Goal: Information Seeking & Learning: Learn about a topic

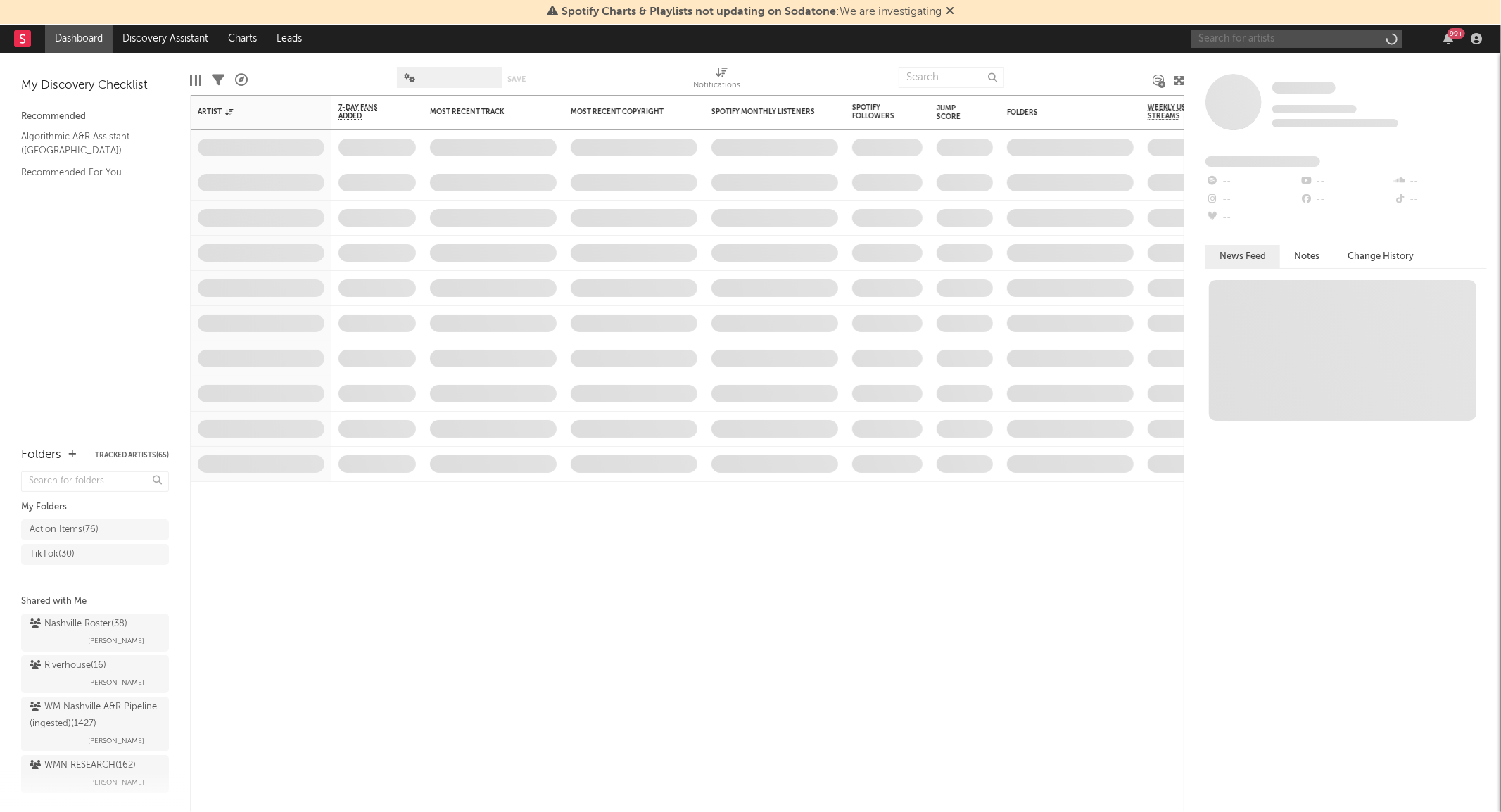
click at [1262, 40] on input "text" at bounding box center [1297, 39] width 211 height 18
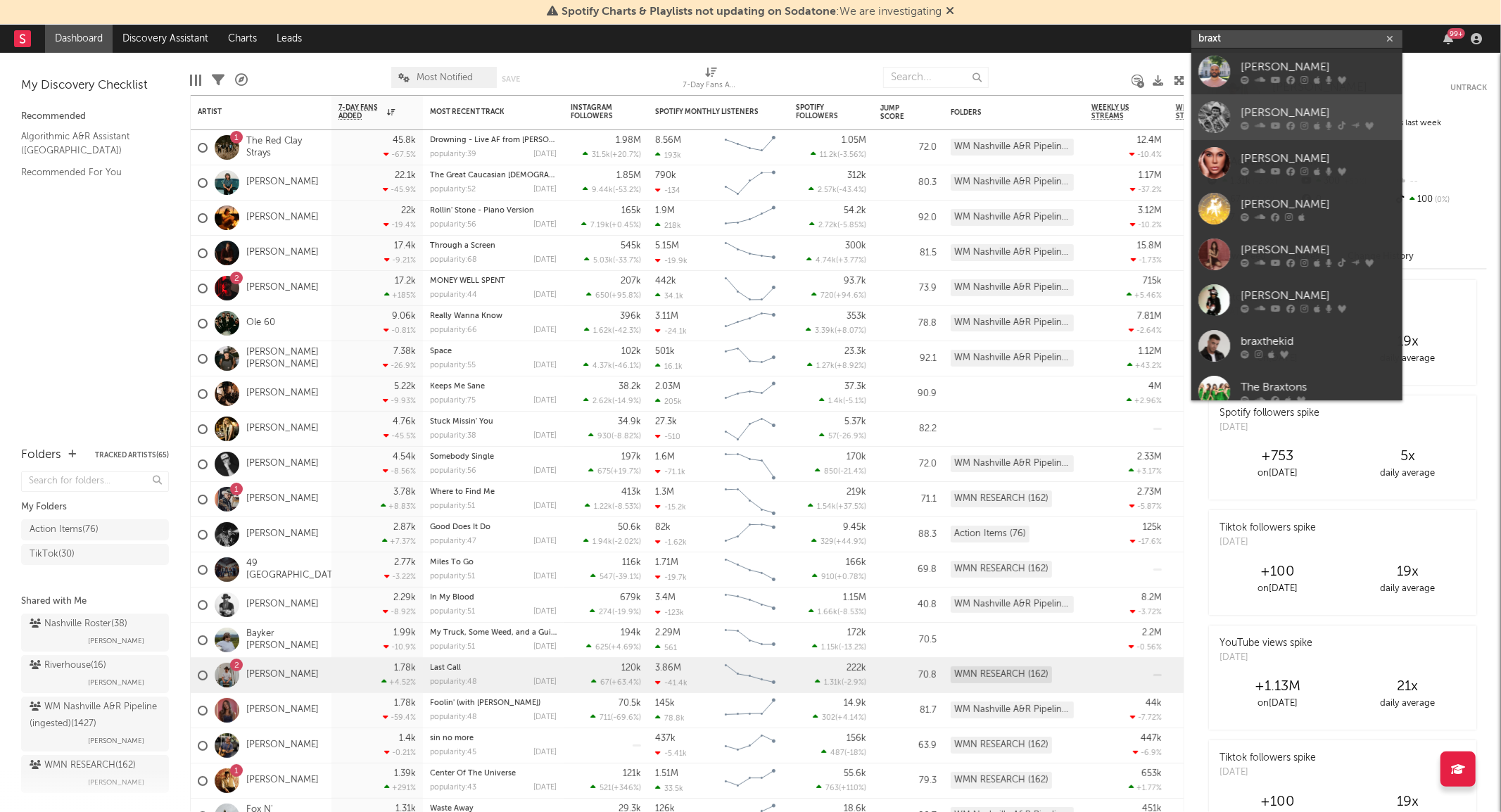
type input "braxt"
click at [1226, 104] on div at bounding box center [1214, 117] width 31 height 31
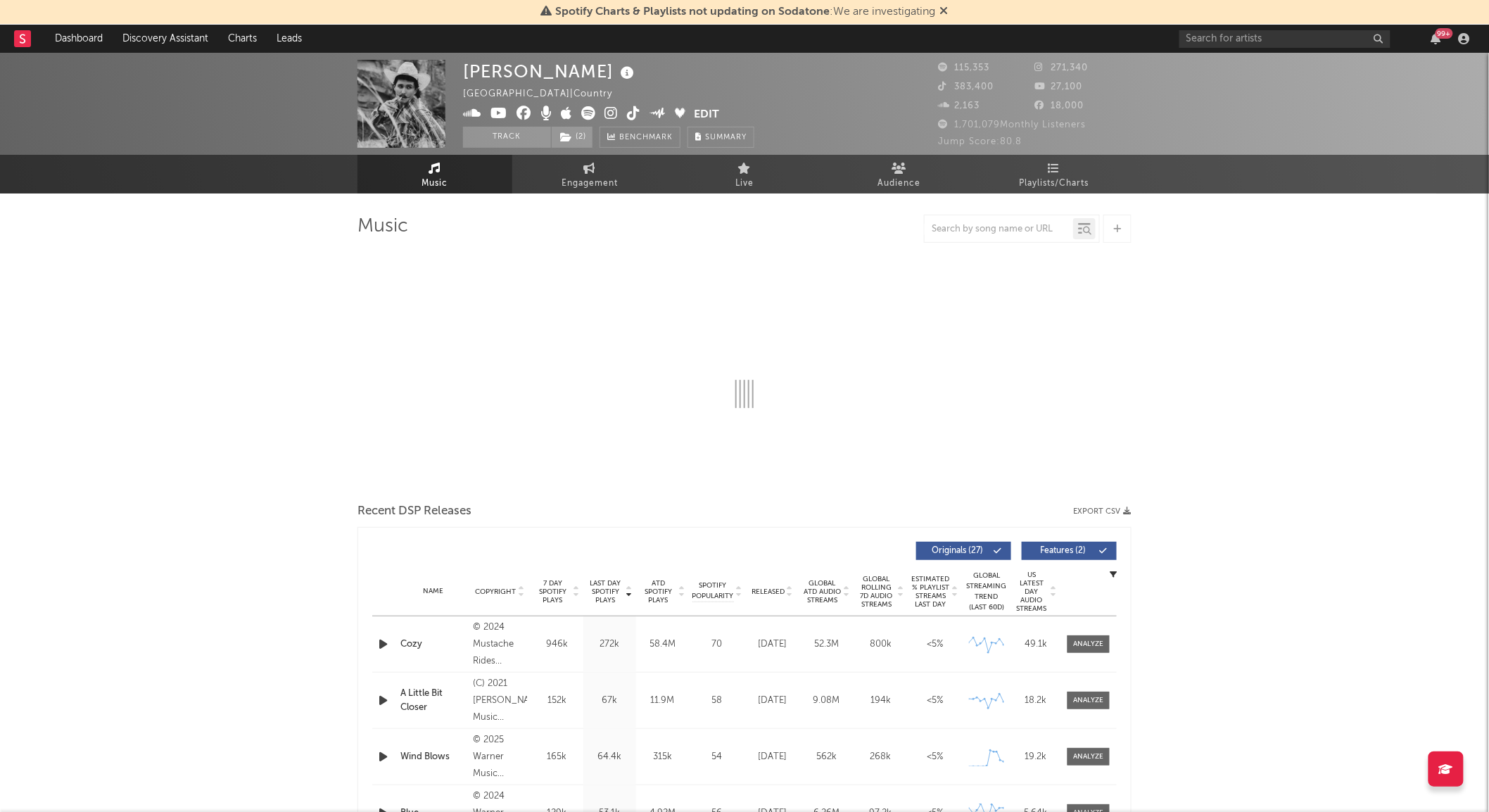
select select "6m"
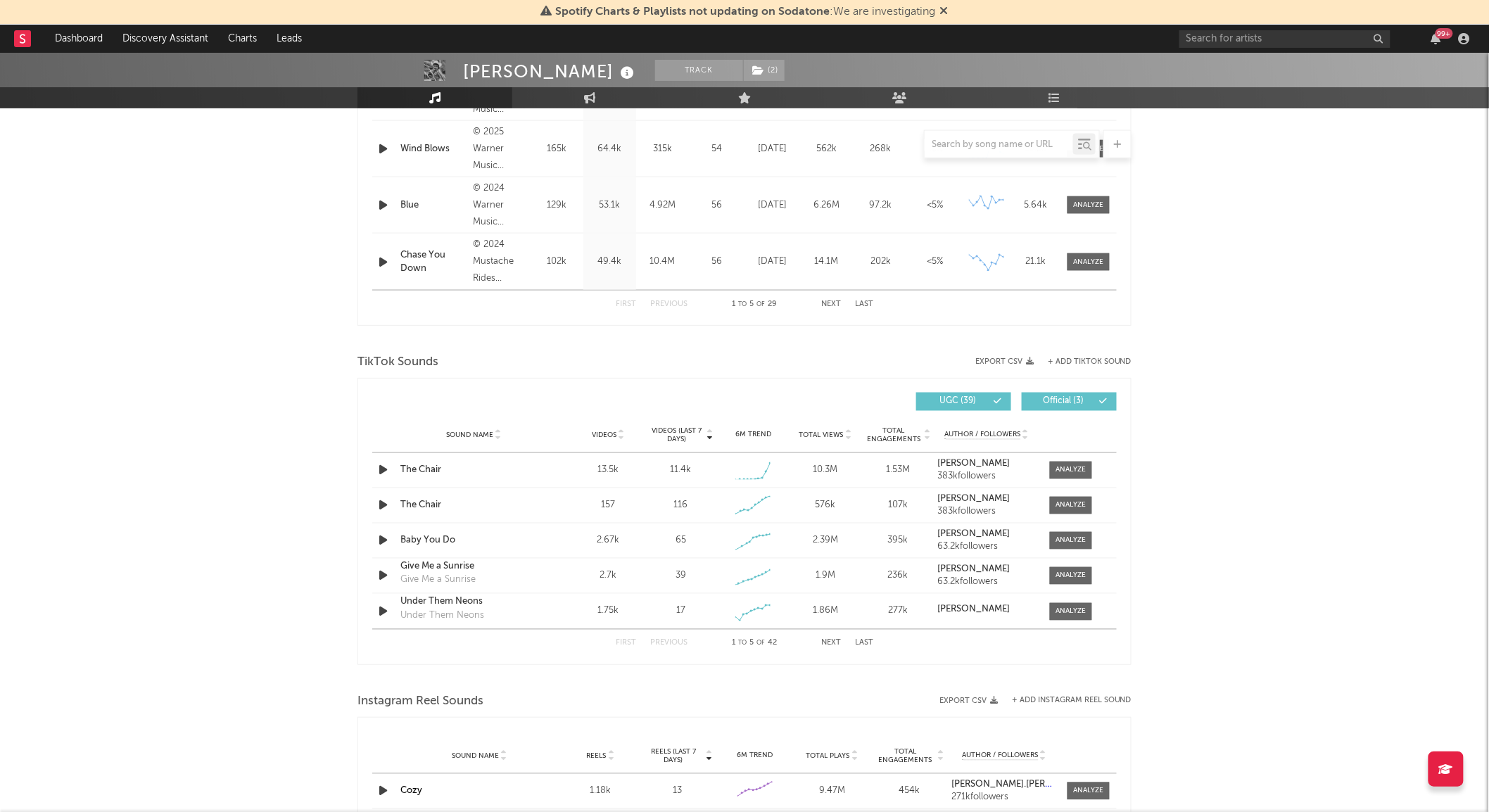
scroll to position [720, 0]
click at [838, 426] on div "Sound Name Videos Videos (last 7 days) Weekly Growth % 6M Trend Total Views Tot…" at bounding box center [744, 433] width 744 height 35
click at [834, 430] on span "Total Views" at bounding box center [822, 434] width 44 height 8
click at [834, 642] on button "Next" at bounding box center [831, 642] width 20 height 8
click at [672, 639] on button "Previous" at bounding box center [669, 642] width 37 height 8
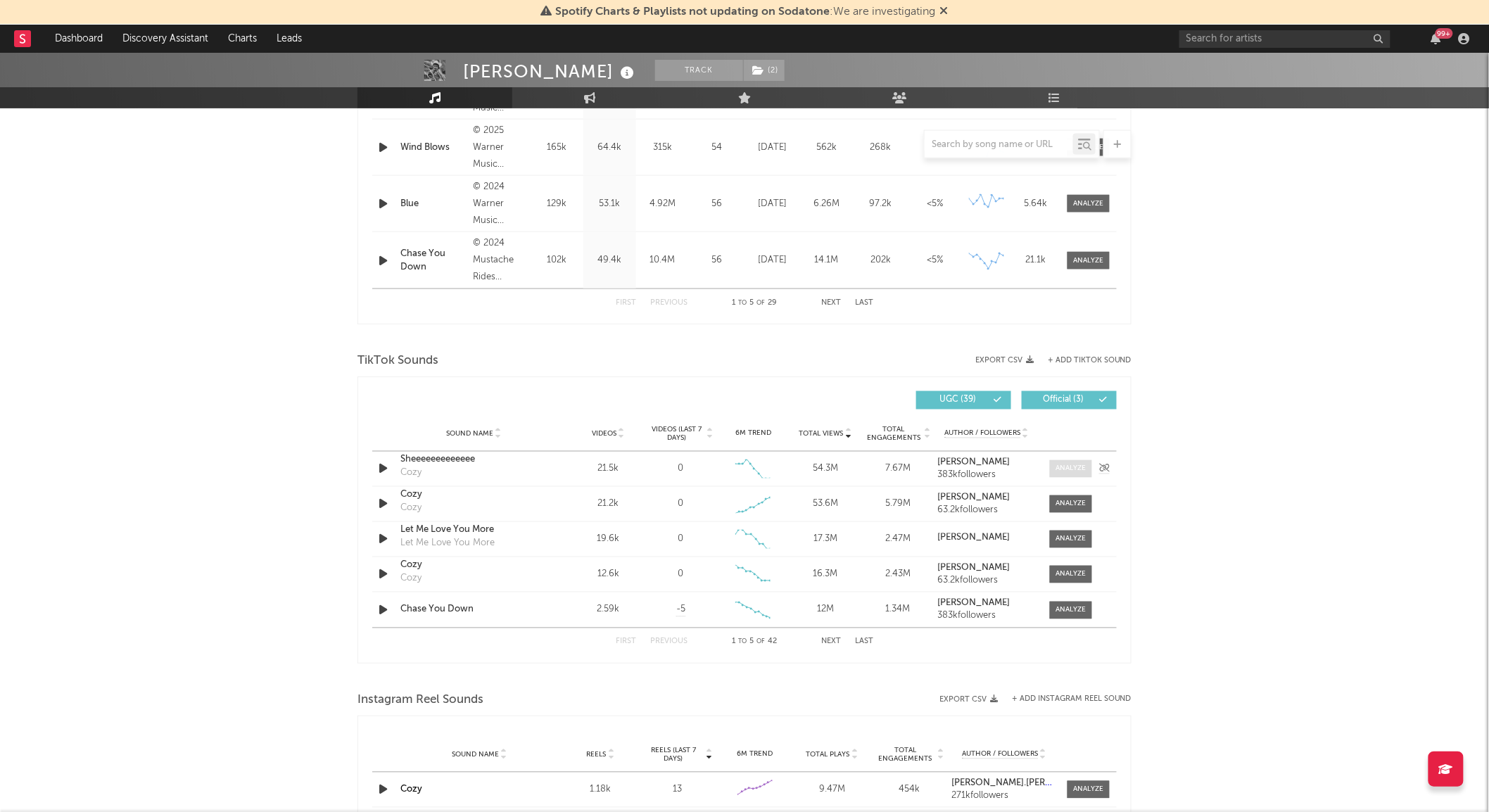
click at [1059, 472] on div at bounding box center [1072, 469] width 31 height 10
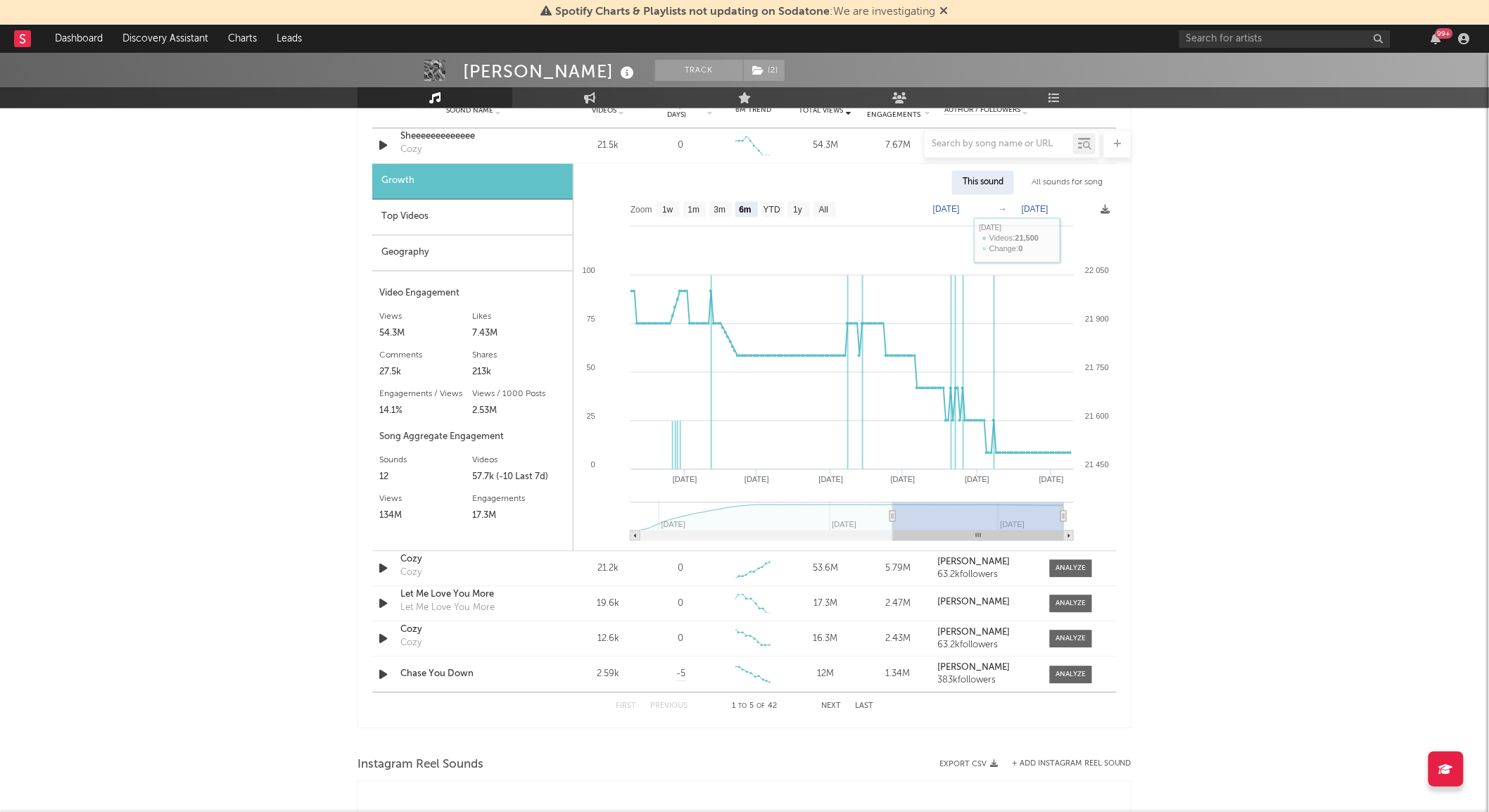
scroll to position [1044, 0]
click at [820, 205] on text "All" at bounding box center [823, 210] width 9 height 10
select select "All"
type input "[DATE]"
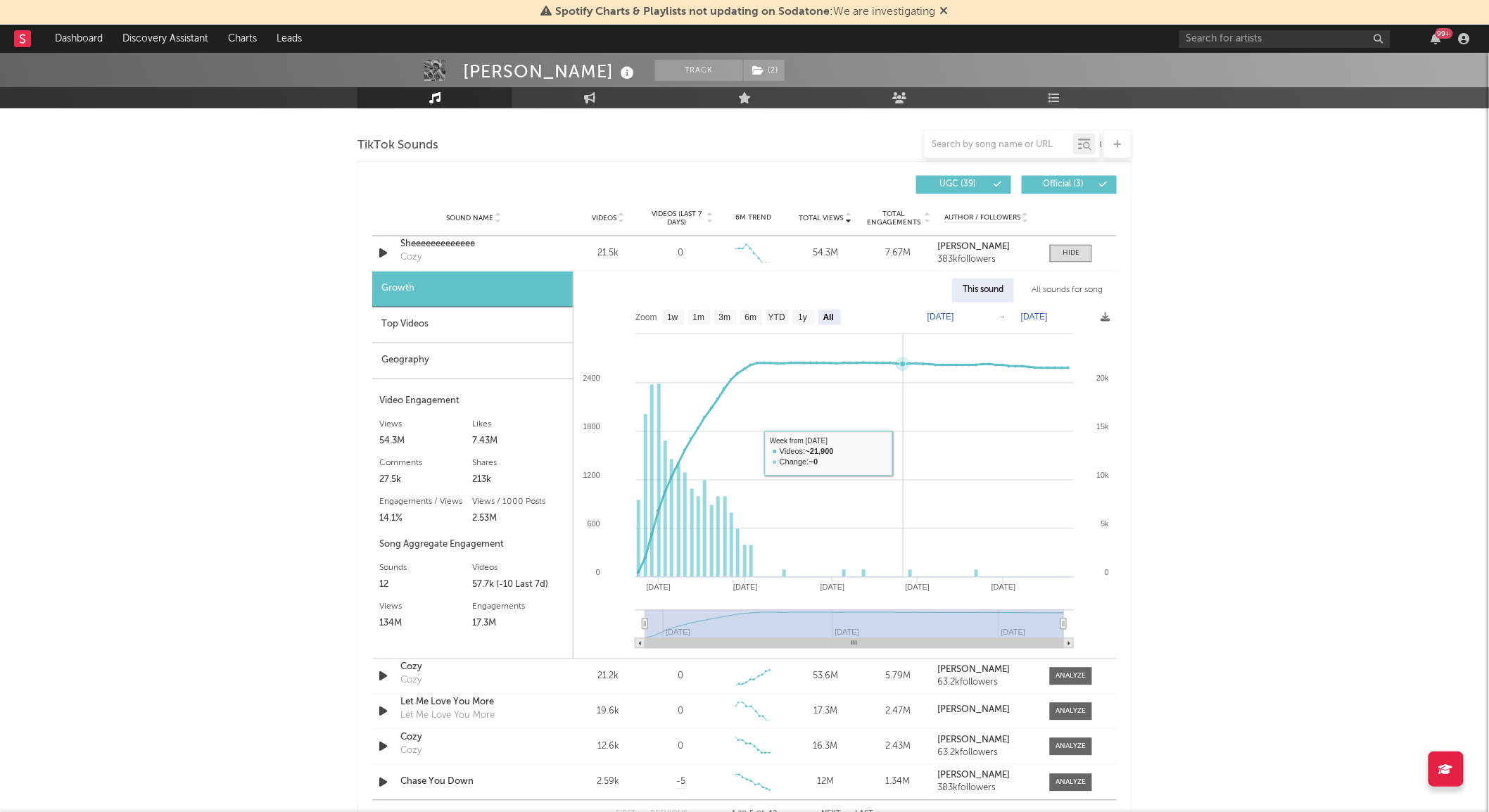
scroll to position [916, 0]
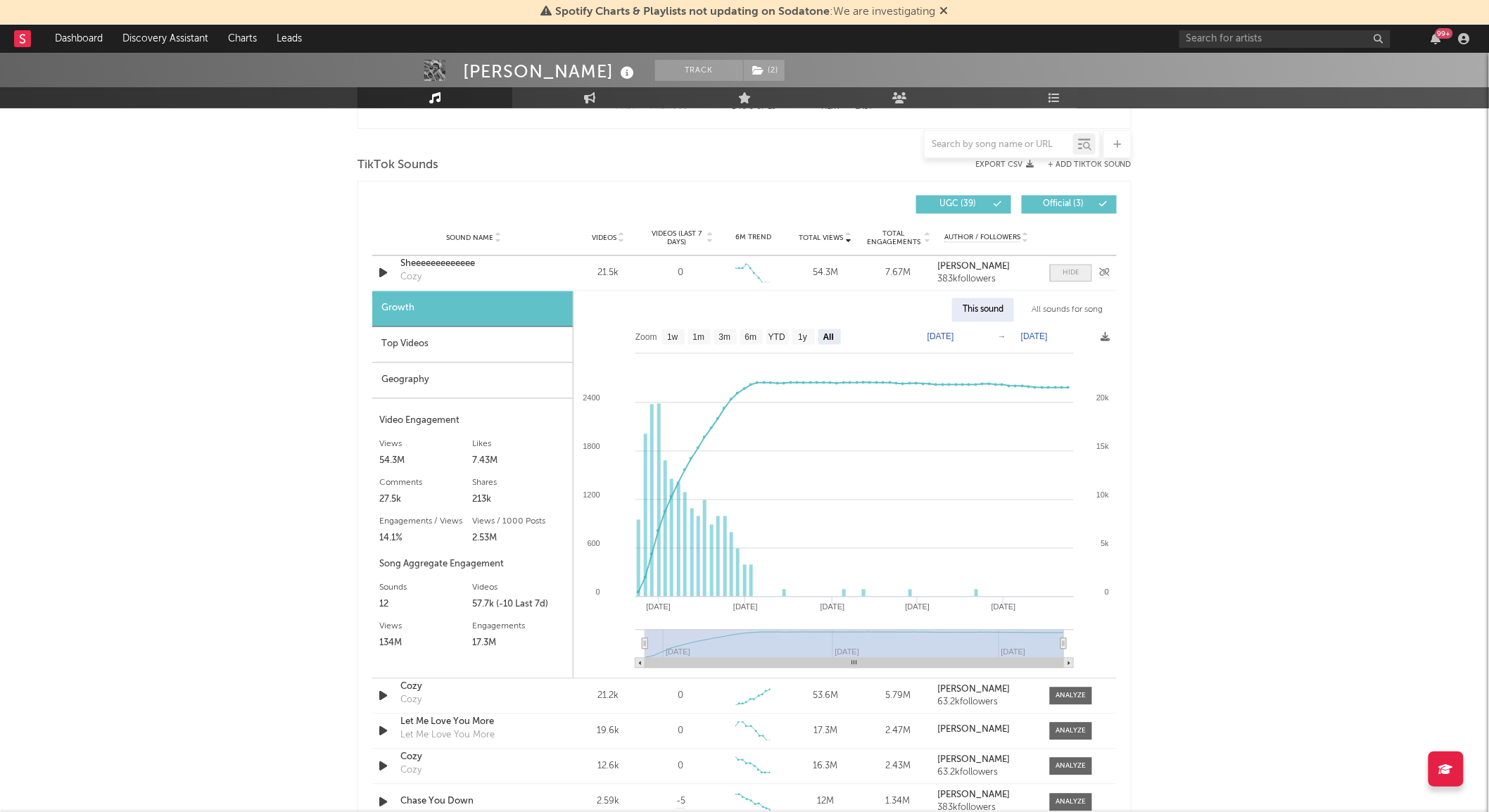
click at [1068, 270] on div at bounding box center [1071, 273] width 17 height 10
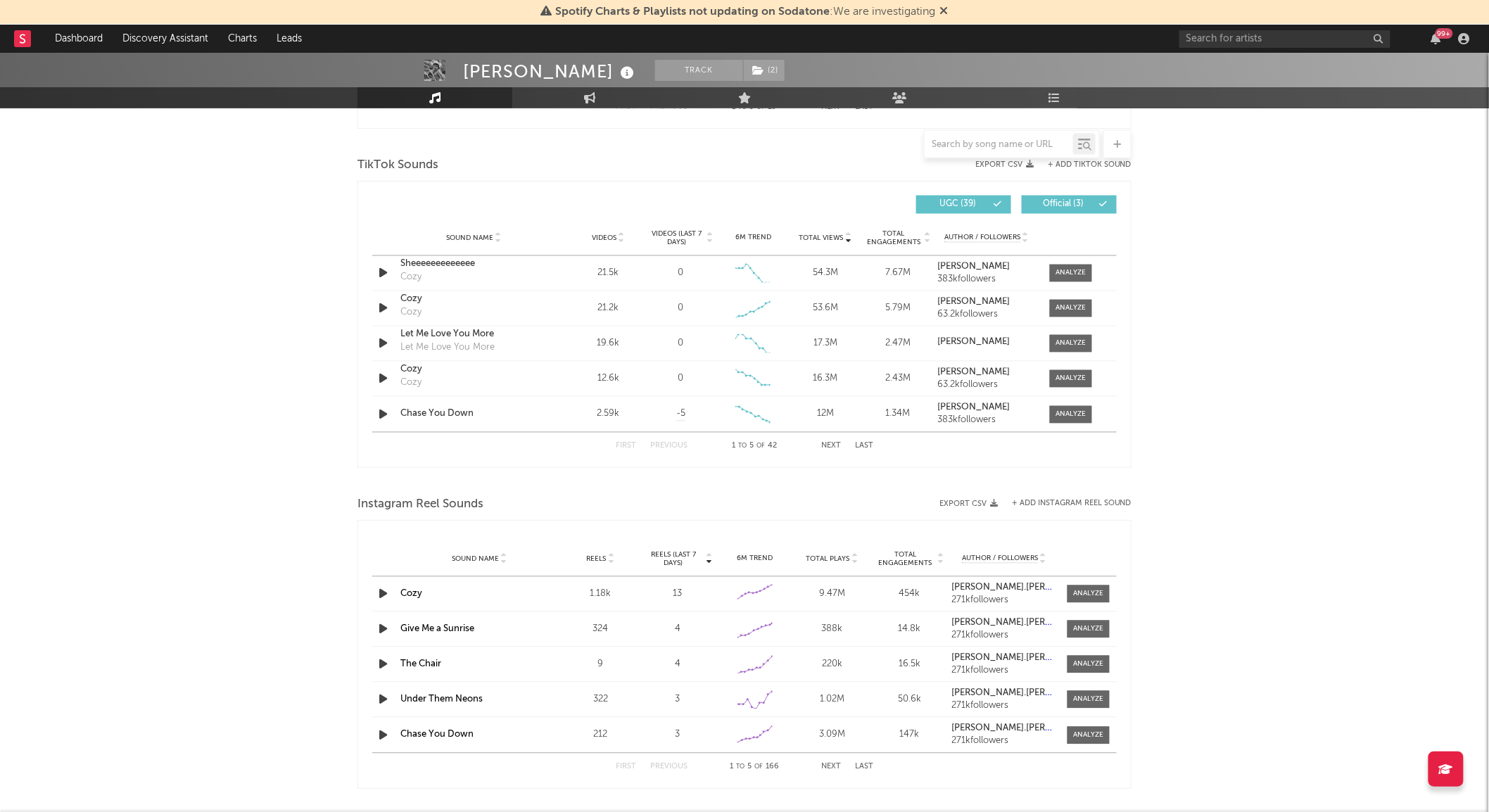
click at [612, 234] on span "Videos" at bounding box center [604, 238] width 25 height 8
click at [1064, 382] on div at bounding box center [1072, 379] width 31 height 10
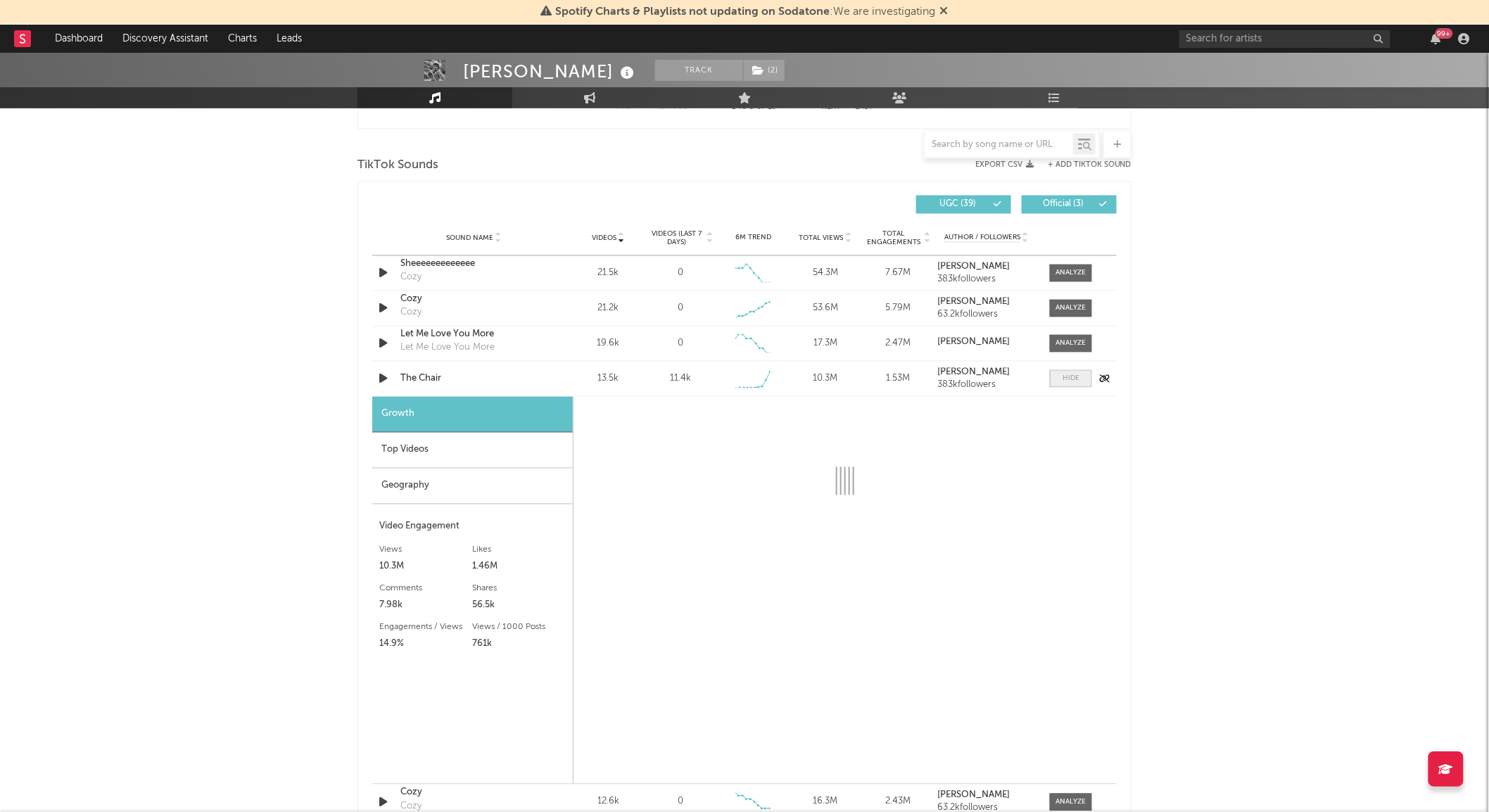
select select "1w"
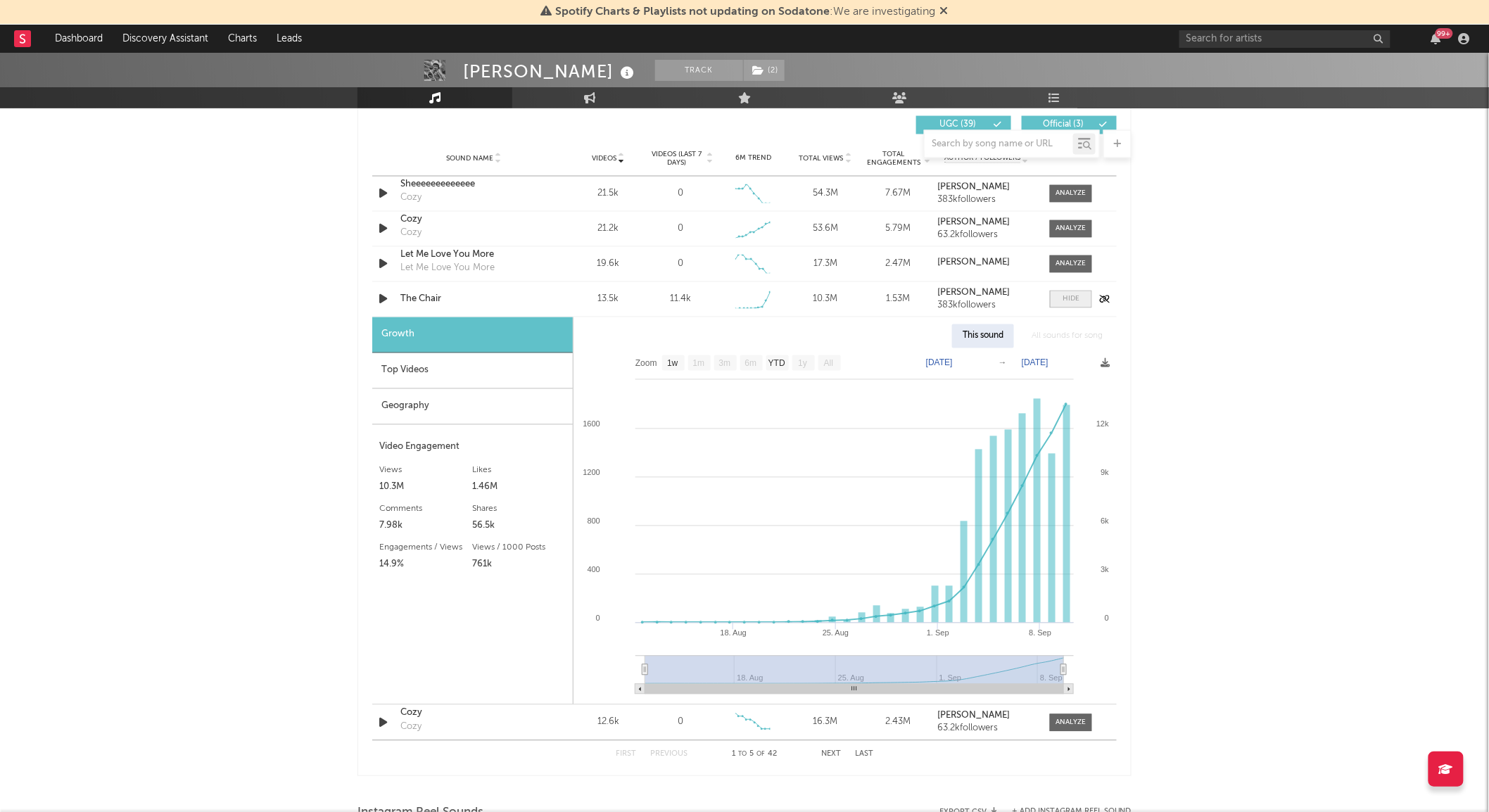
scroll to position [1002, 0]
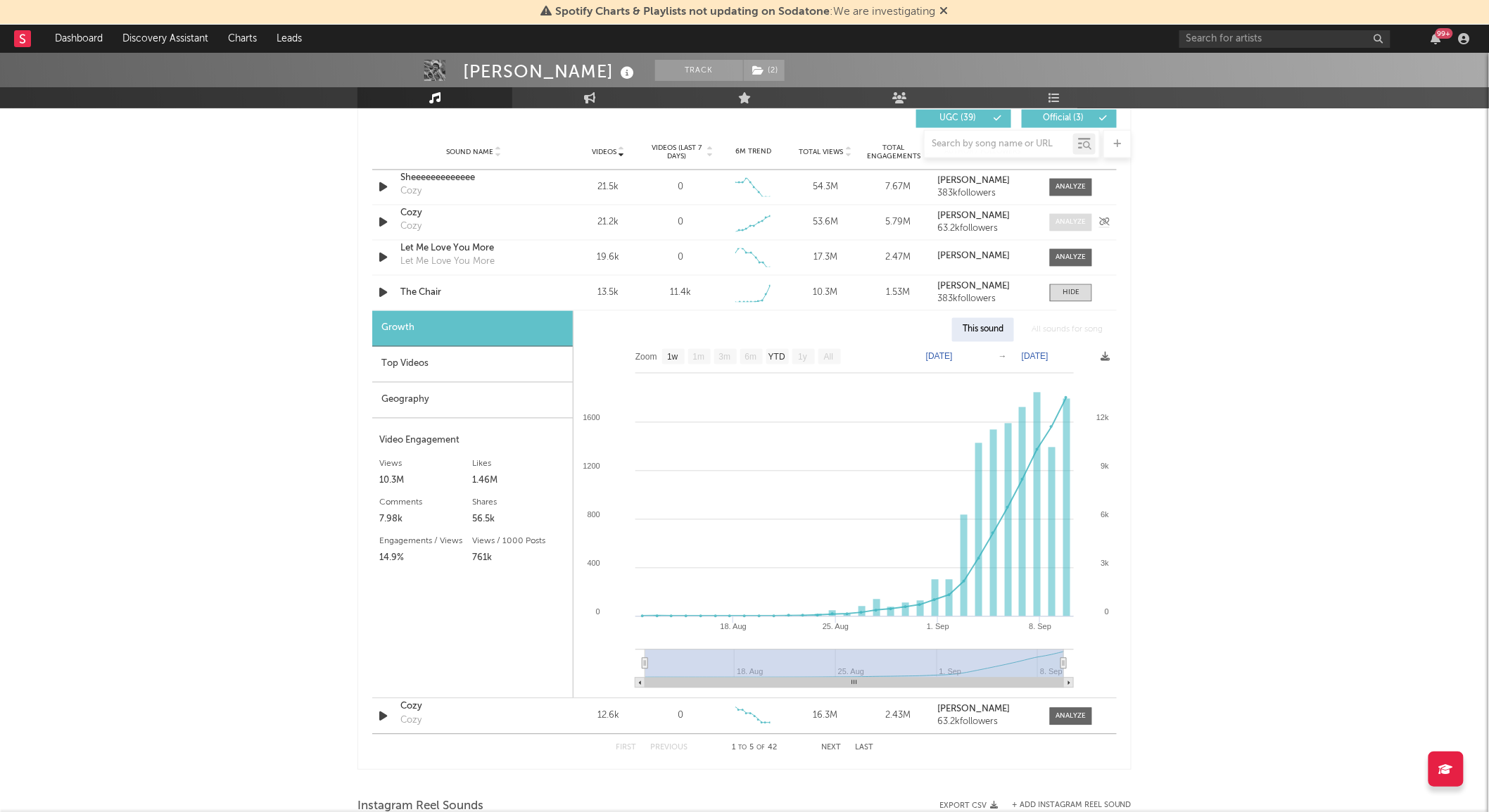
click at [1074, 220] on div at bounding box center [1072, 222] width 31 height 10
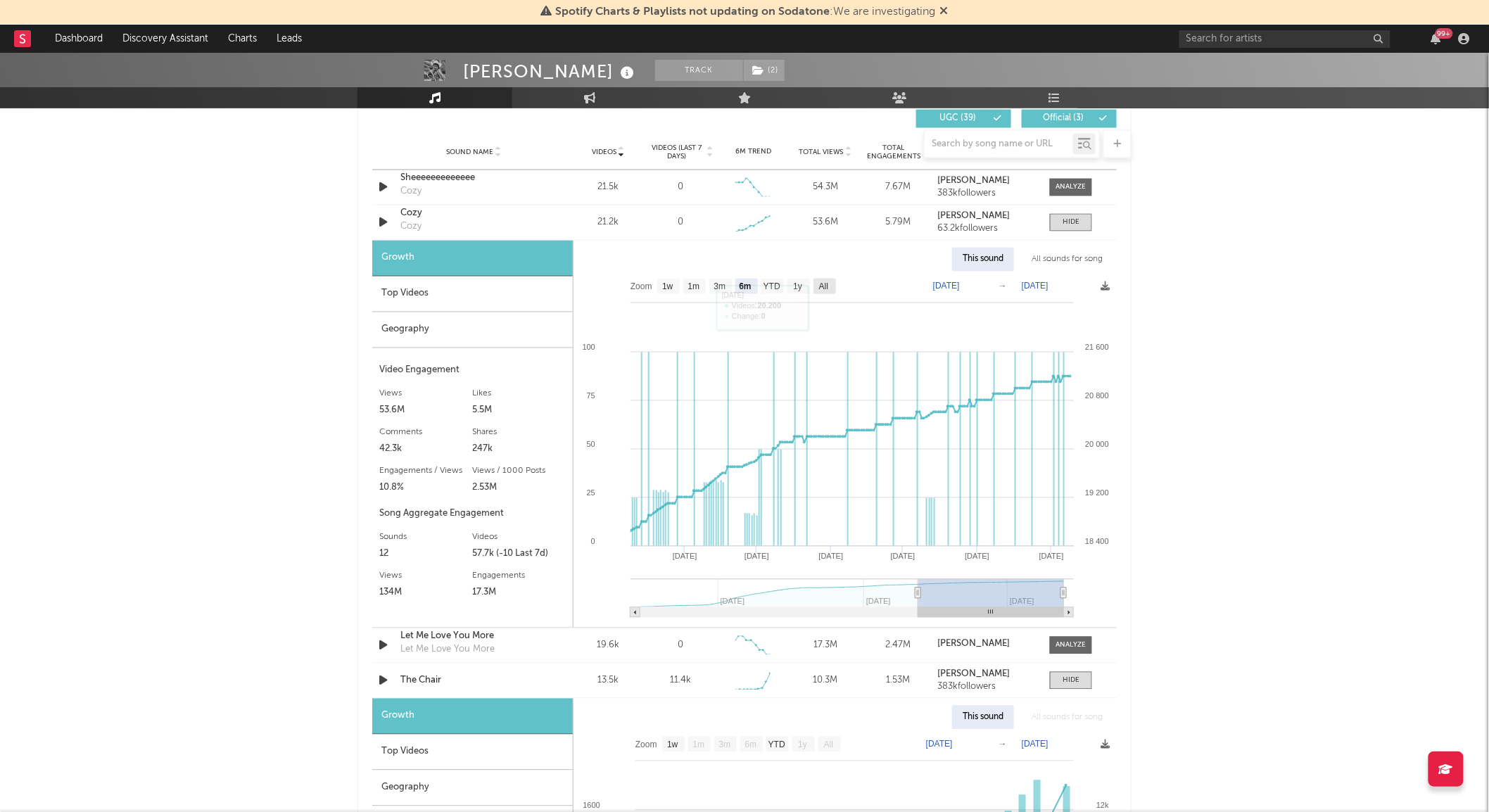
click at [832, 282] on rect at bounding box center [824, 286] width 23 height 15
select select "All"
type input "[DATE]"
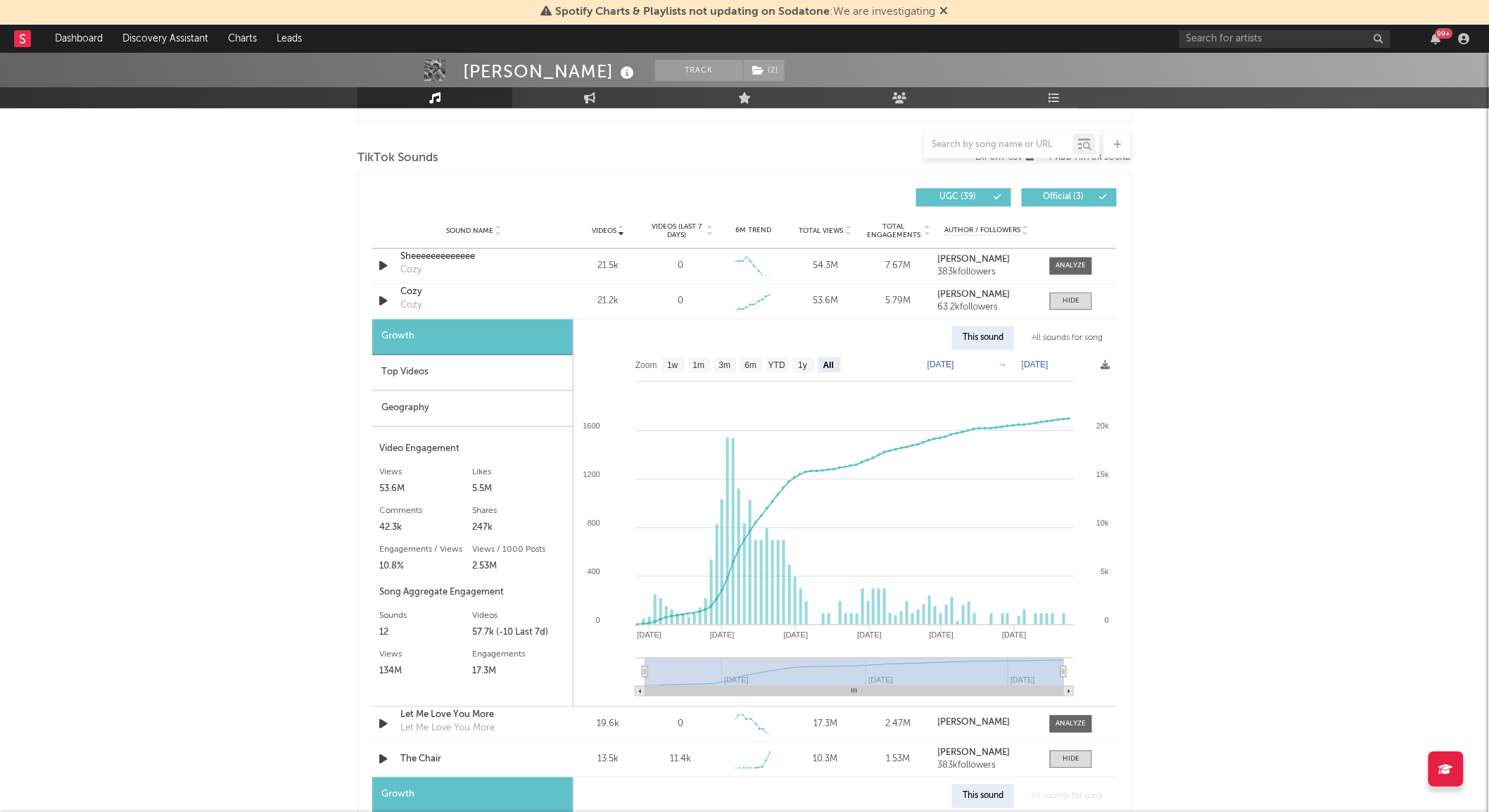
scroll to position [922, 0]
click at [973, 258] on strong "[PERSON_NAME]" at bounding box center [973, 260] width 72 height 9
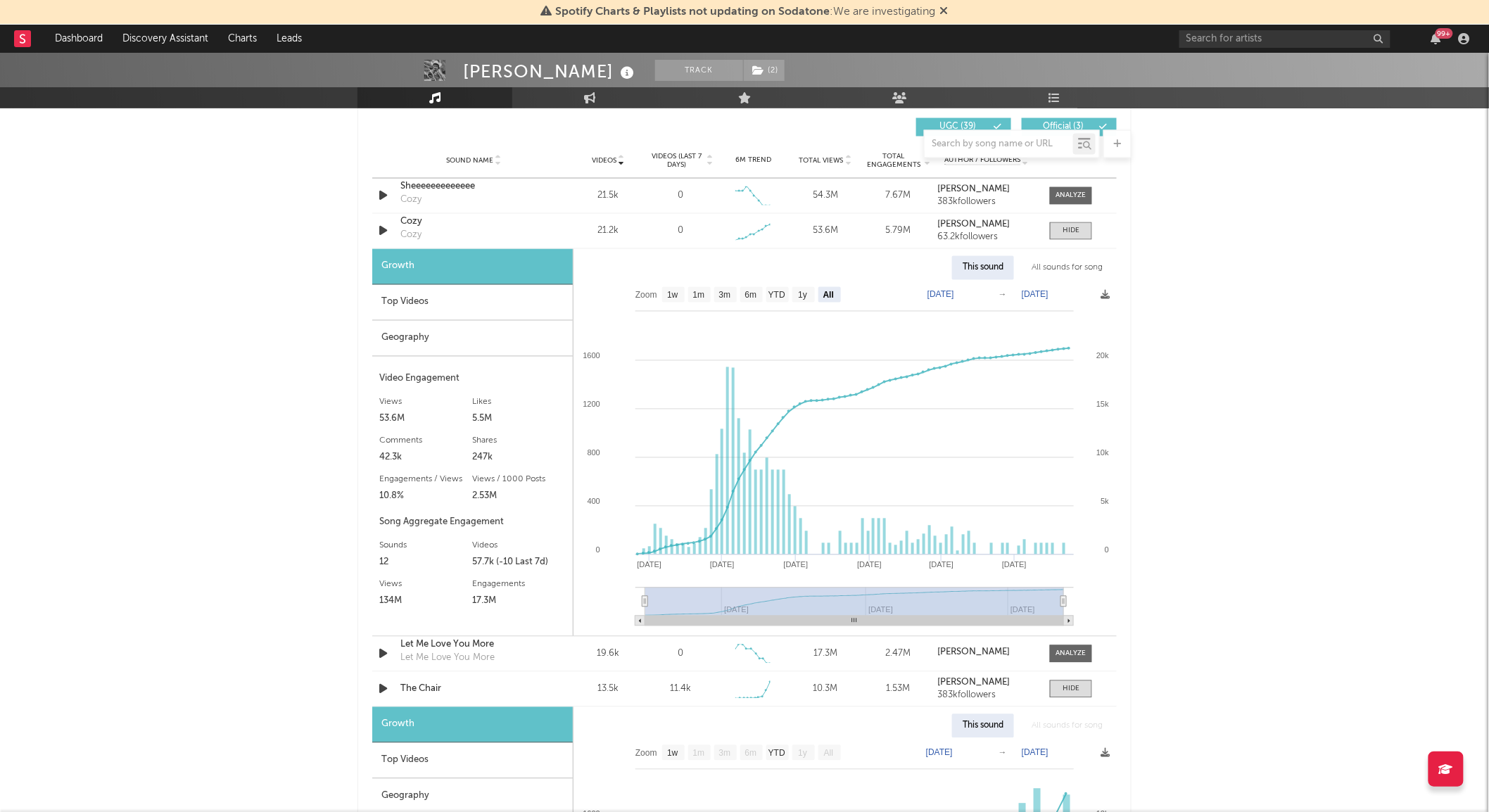
scroll to position [994, 0]
click at [1069, 230] on div at bounding box center [1071, 231] width 17 height 10
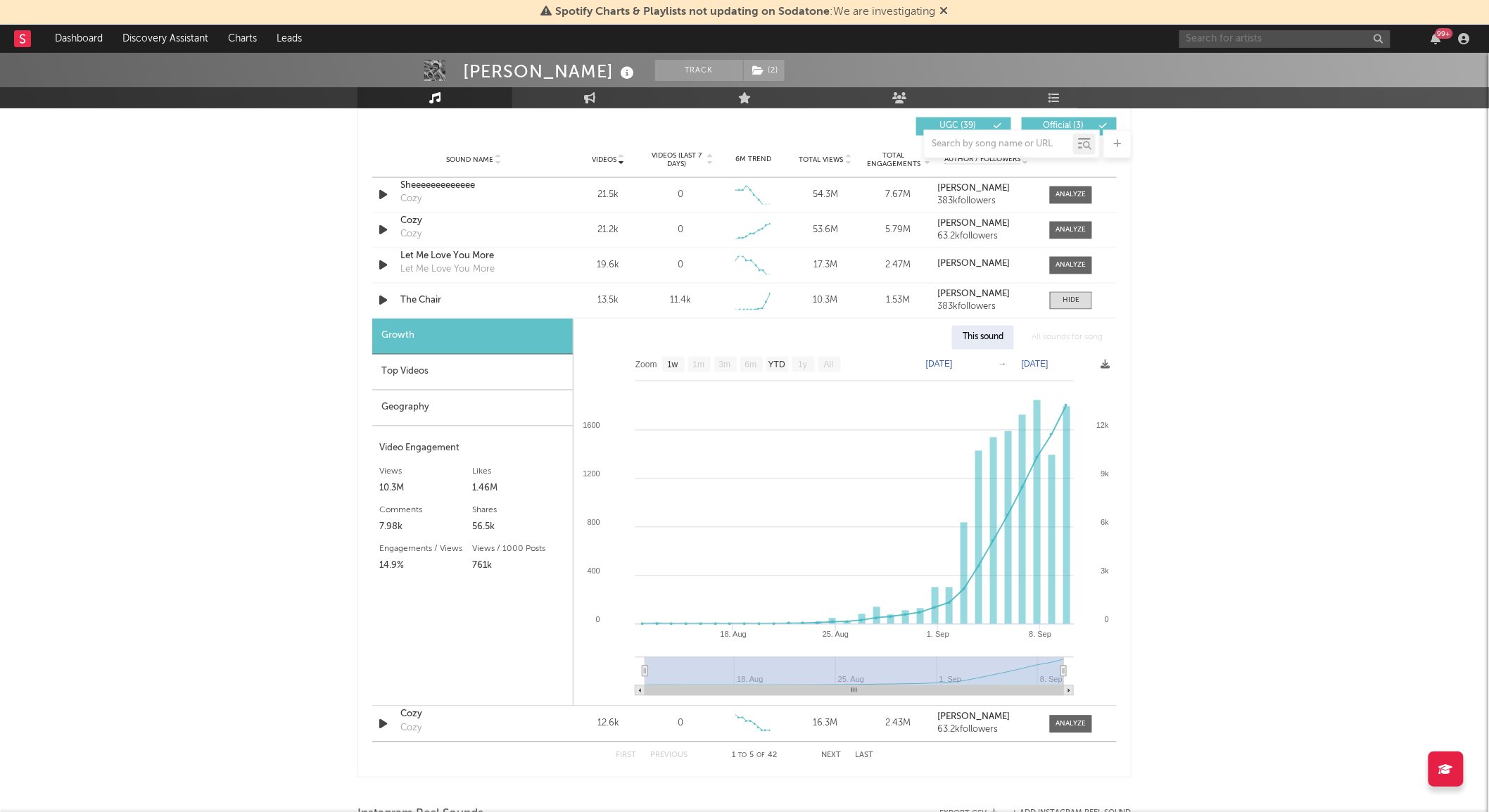
click at [1227, 39] on input "text" at bounding box center [1285, 39] width 211 height 18
click at [1325, 526] on div "[PERSON_NAME] Track ( 2 ) [GEOGRAPHIC_DATA] | Country Edit Track ( 2 ) Benchmar…" at bounding box center [744, 315] width 1489 height 2512
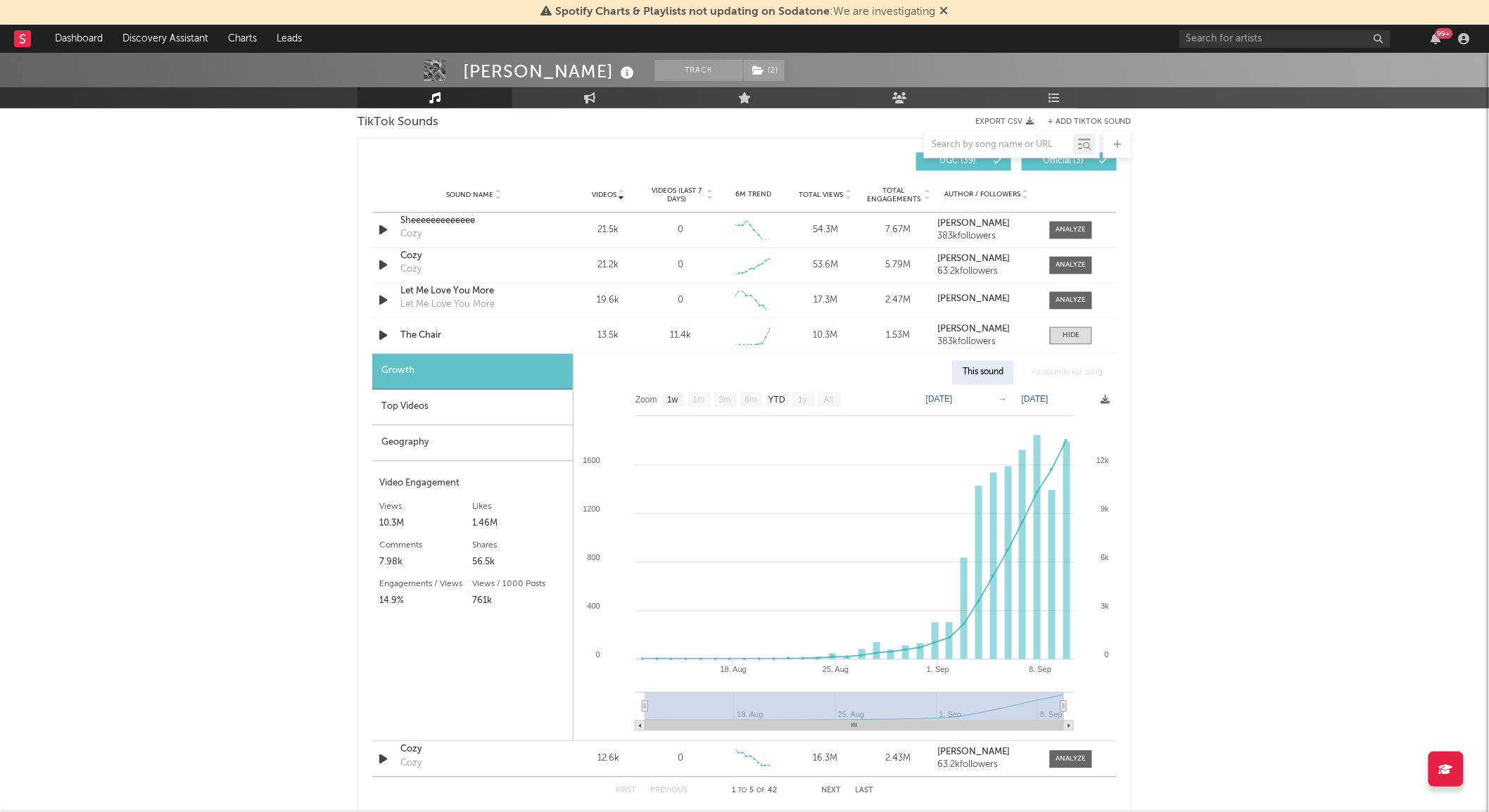
scroll to position [958, 0]
click at [461, 196] on span "Sound Name" at bounding box center [470, 197] width 47 height 8
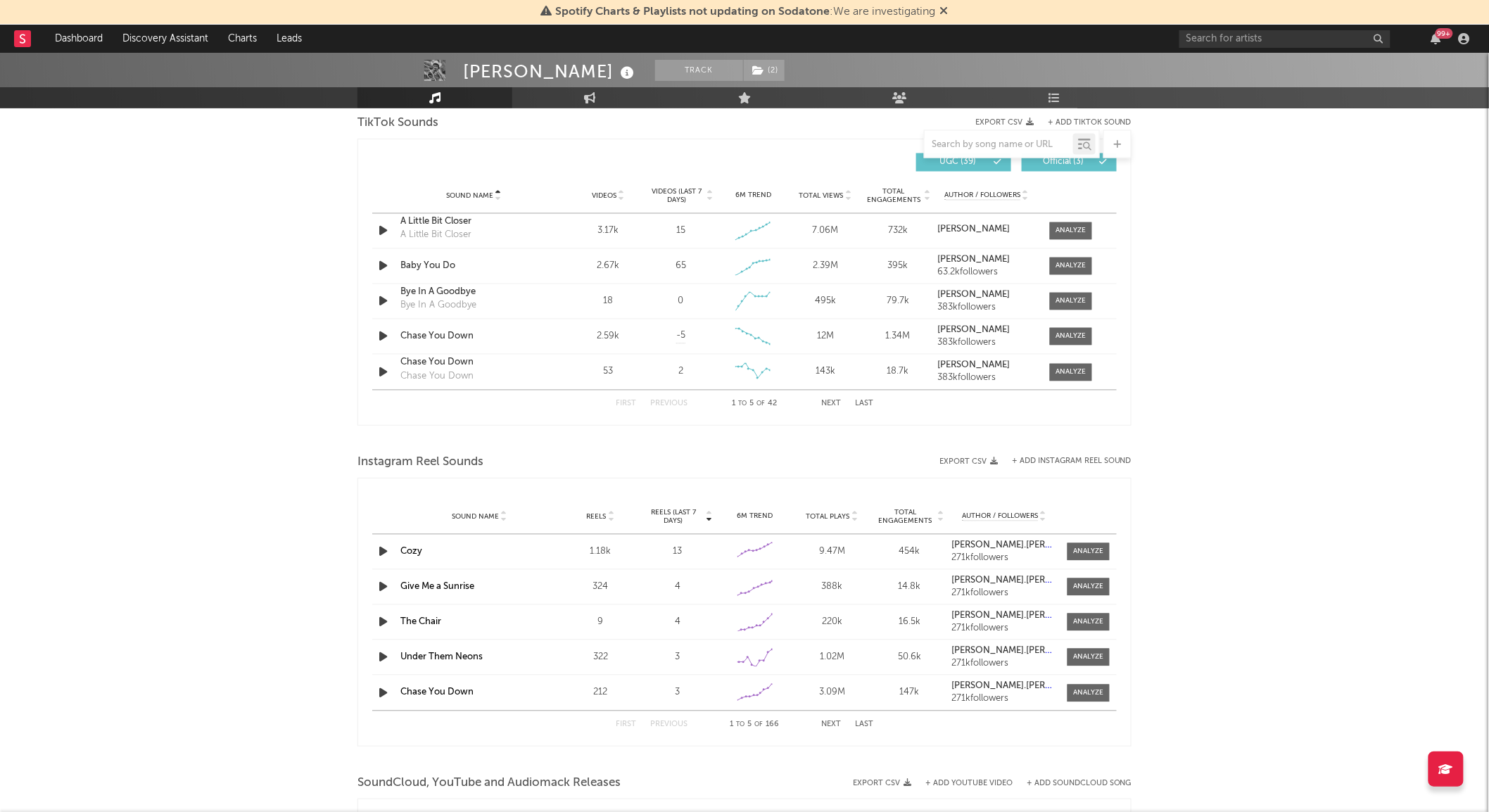
click at [831, 404] on button "Next" at bounding box center [831, 403] width 20 height 8
click at [616, 192] on span "Videos" at bounding box center [604, 197] width 25 height 8
select select "1w"
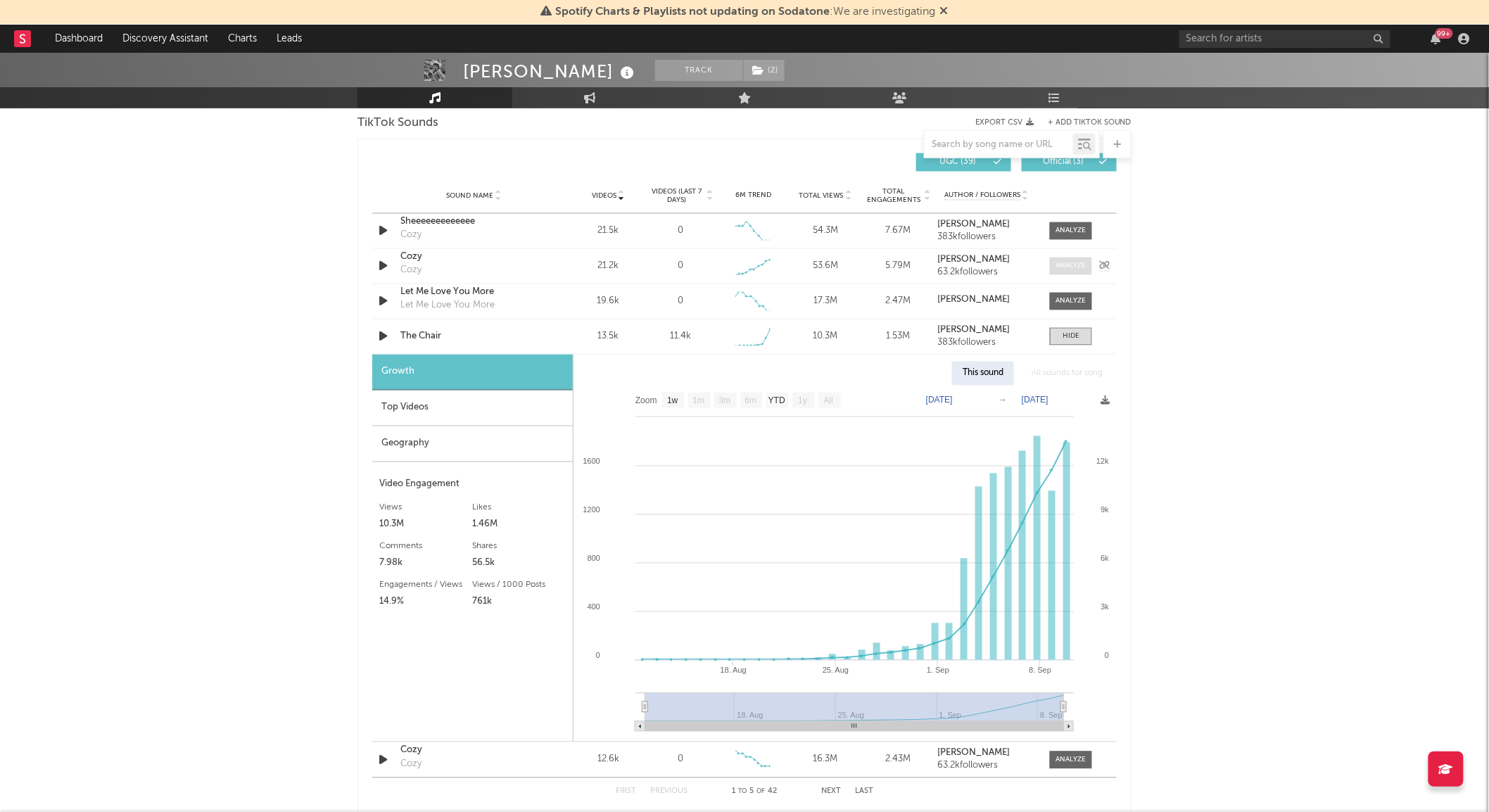
click at [1074, 266] on div at bounding box center [1072, 266] width 31 height 10
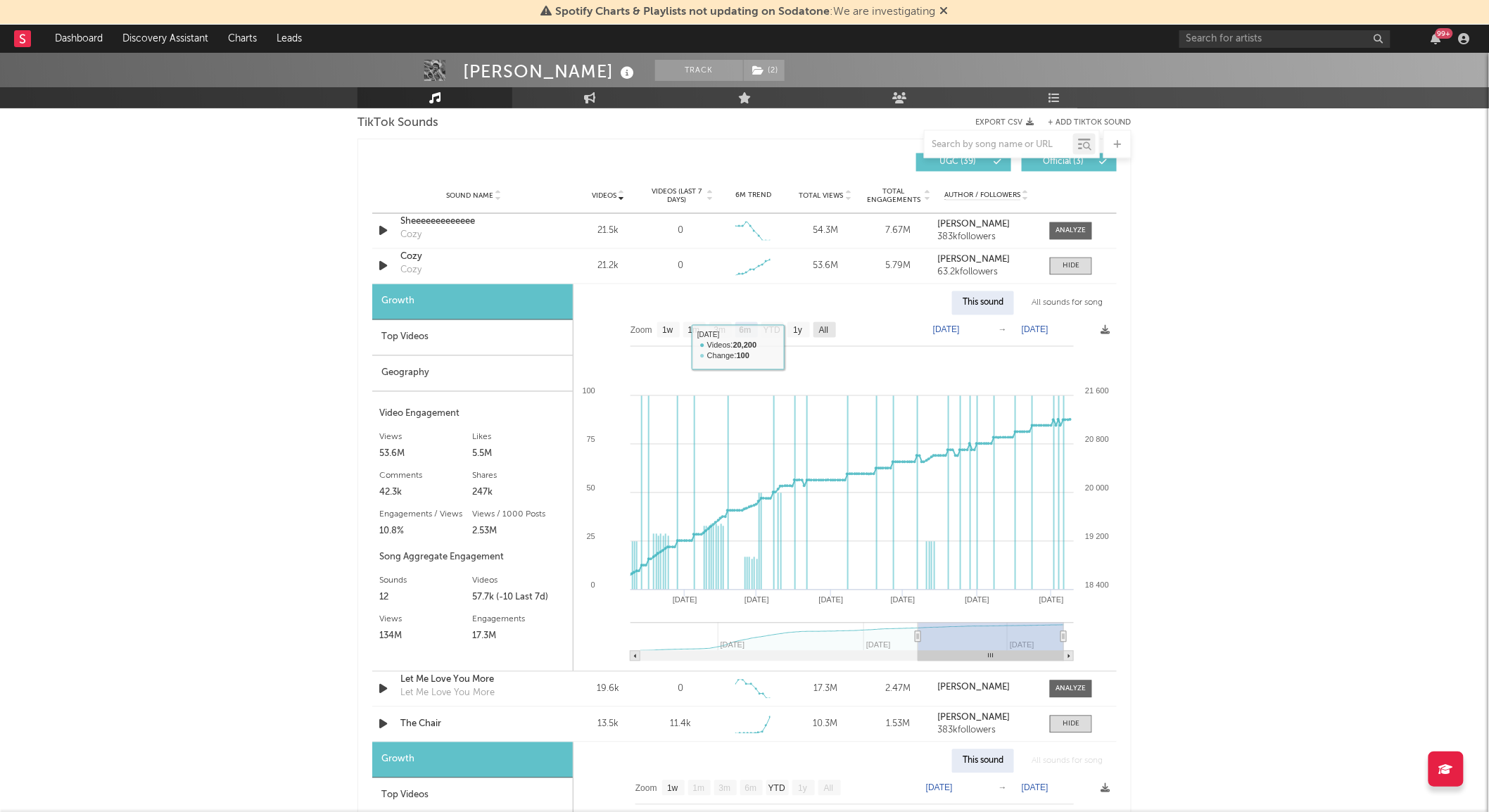
click at [828, 329] on text "All" at bounding box center [823, 331] width 9 height 10
select select "All"
type input "[DATE]"
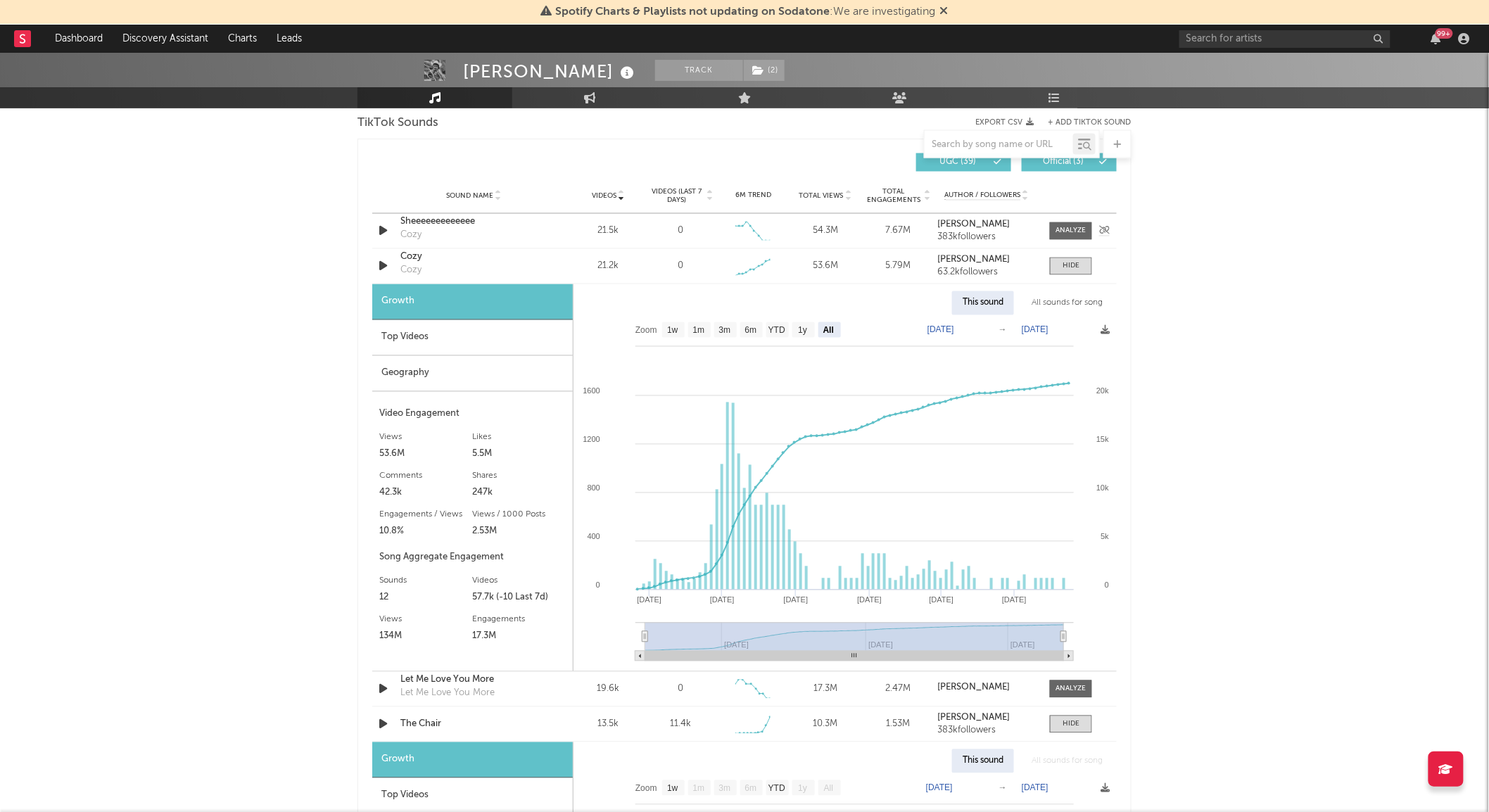
click at [544, 230] on div "Sheeeeeeeeeeeee Cozy" at bounding box center [473, 231] width 147 height 32
click at [1073, 233] on div at bounding box center [1072, 231] width 31 height 10
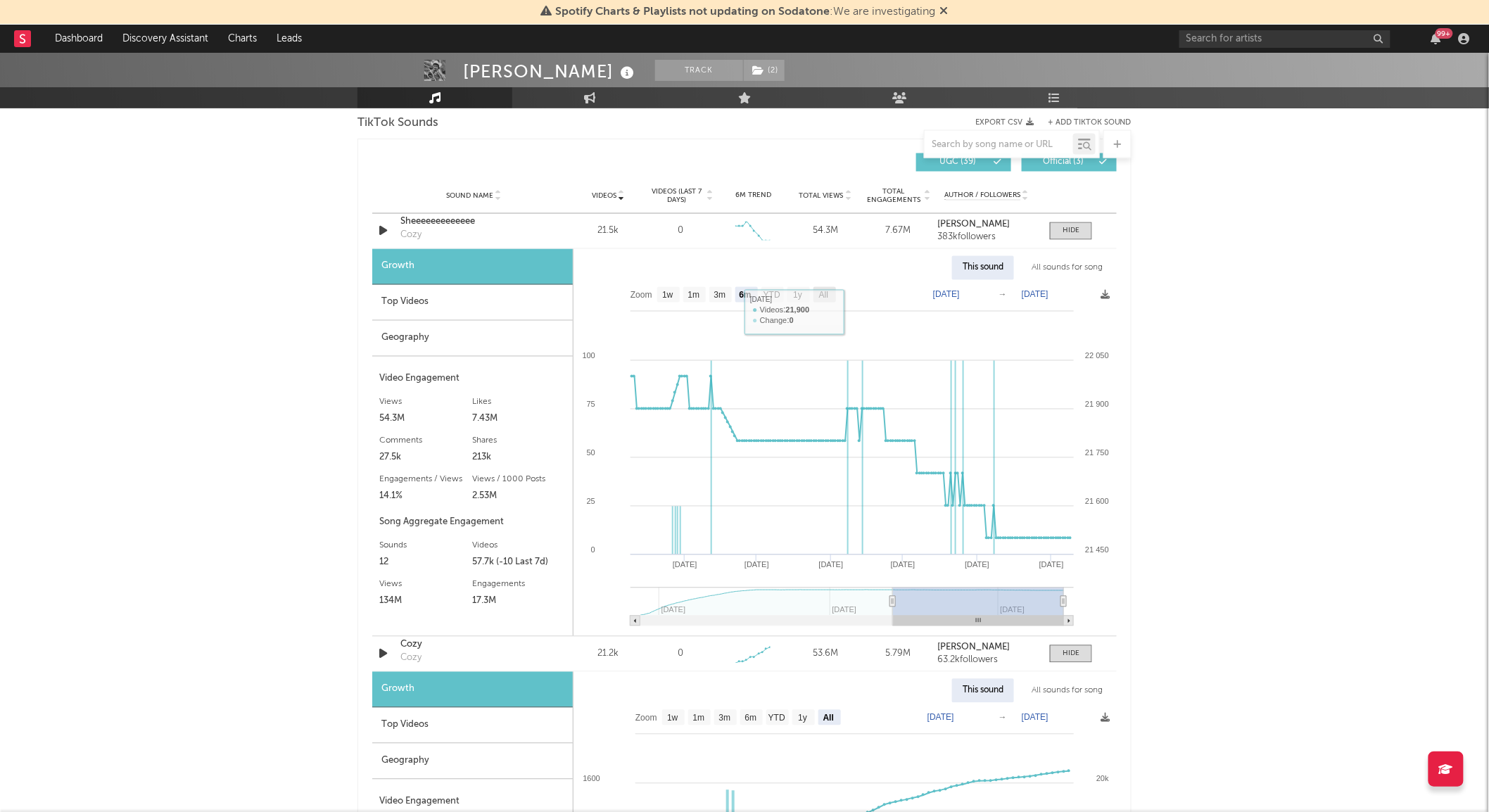
click at [825, 298] on text "All" at bounding box center [823, 296] width 9 height 10
select select "All"
type input "[DATE]"
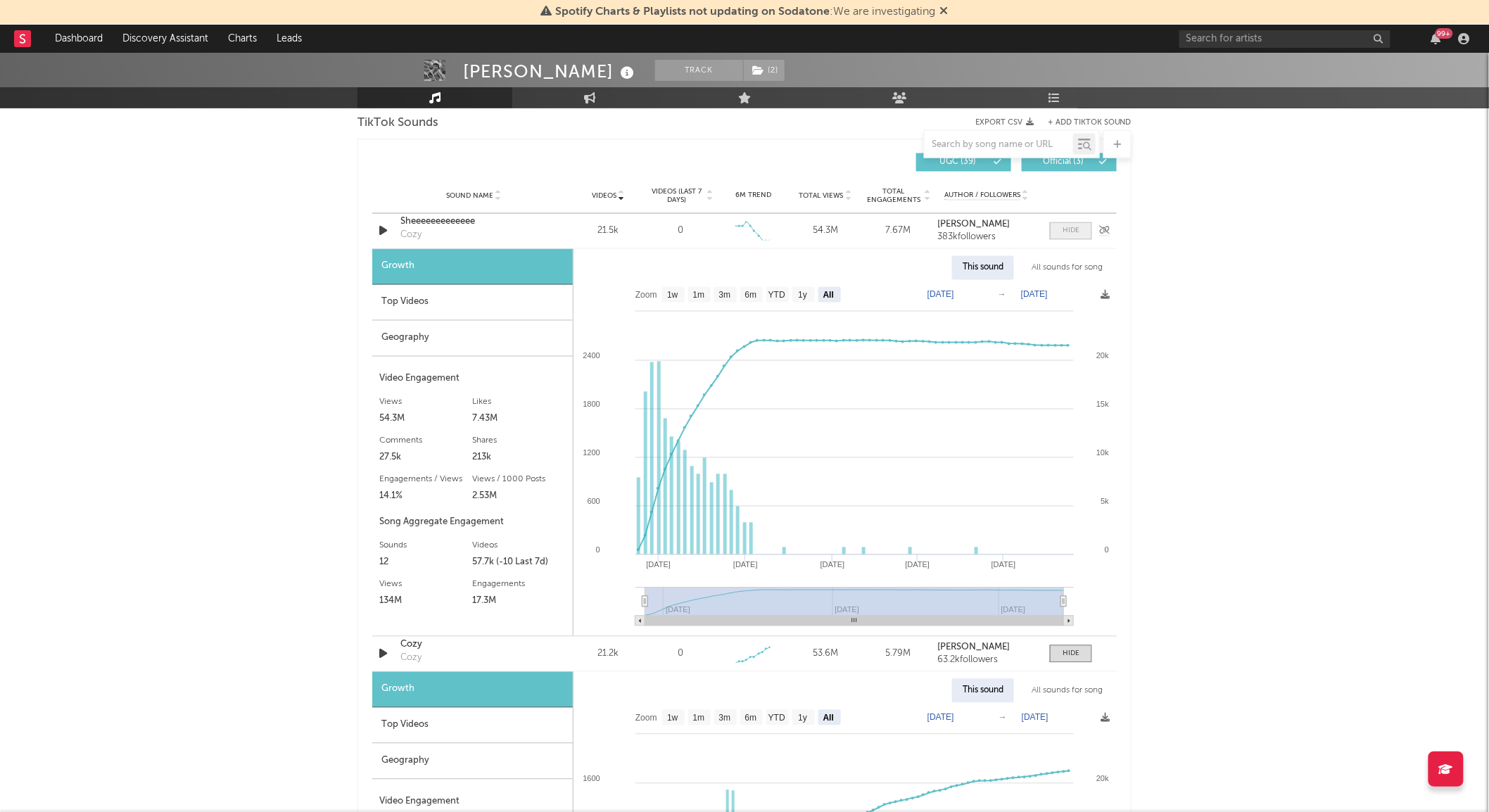
click at [1068, 235] on div at bounding box center [1071, 231] width 17 height 10
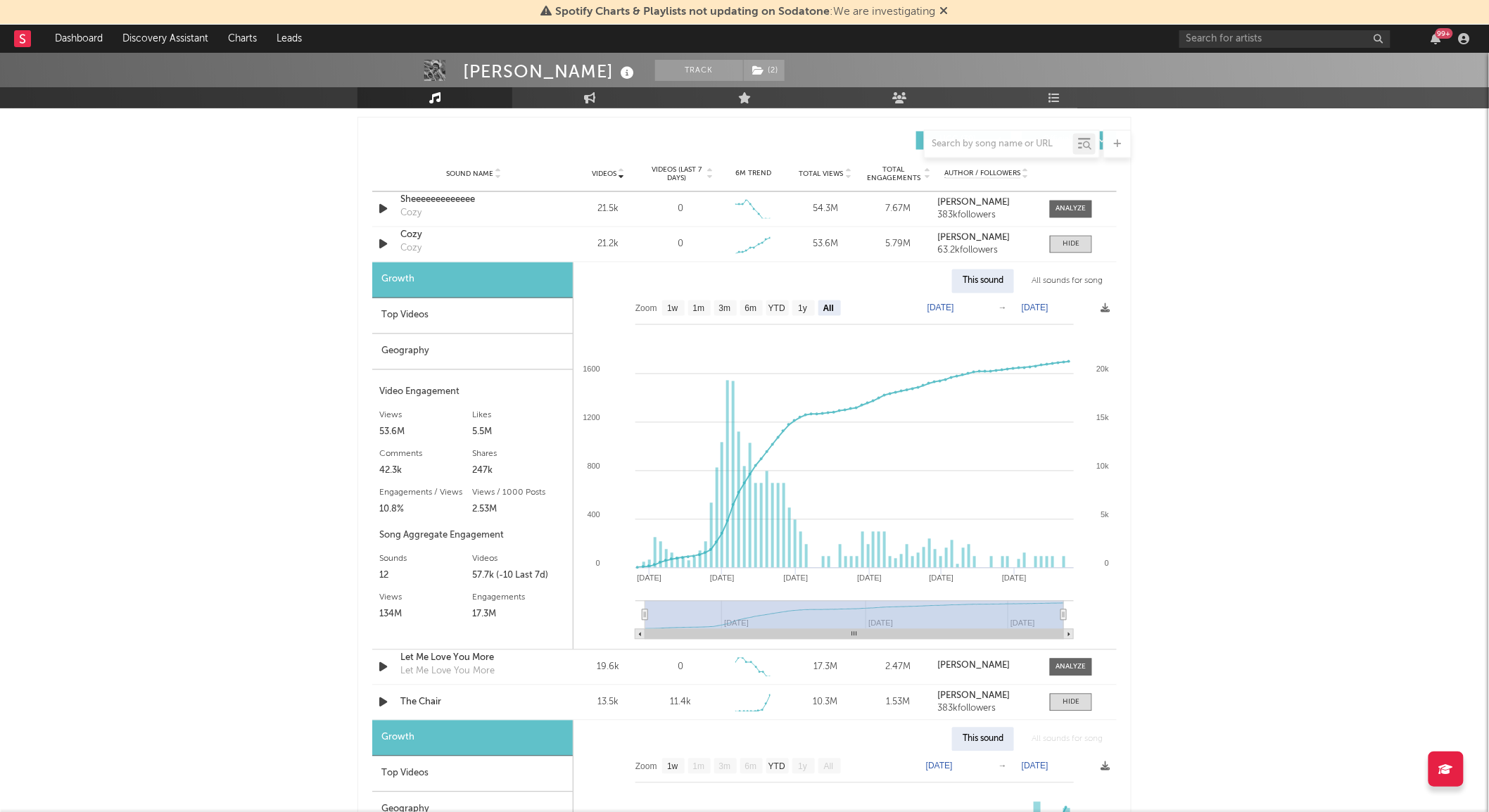
scroll to position [979, 0]
click at [1050, 247] on span at bounding box center [1071, 245] width 42 height 18
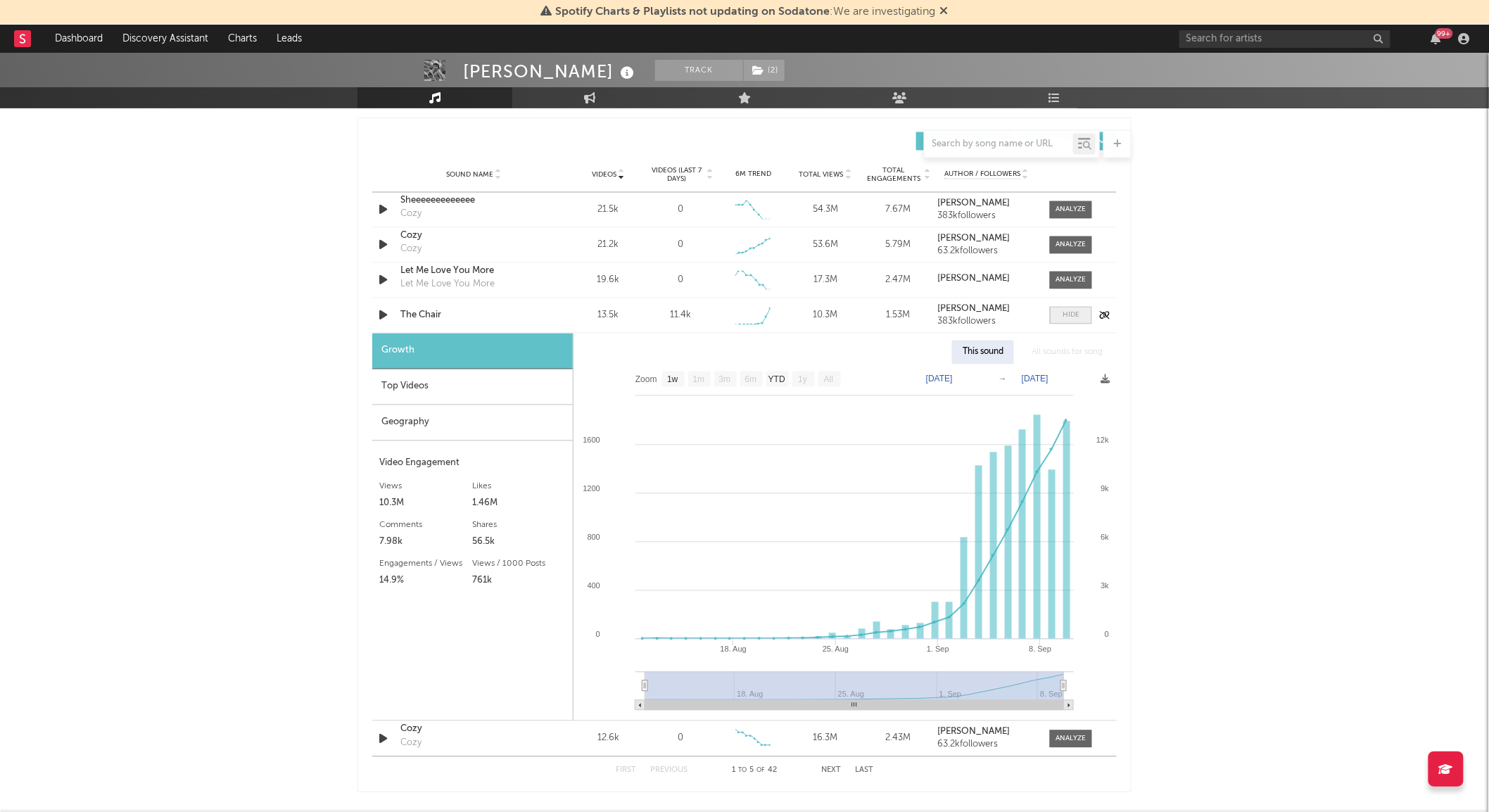
click at [1074, 311] on div at bounding box center [1071, 315] width 17 height 10
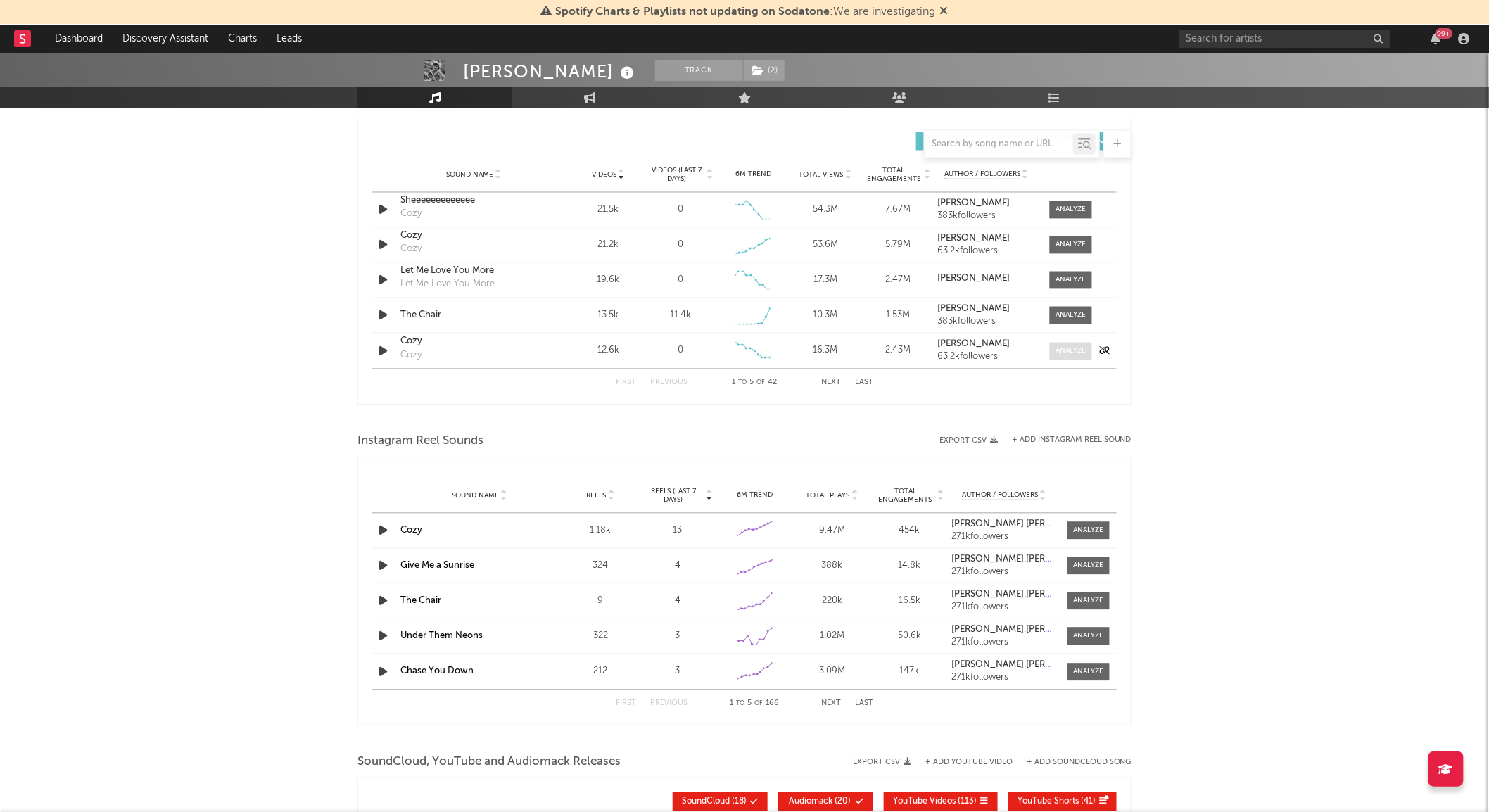
click at [1068, 353] on div at bounding box center [1072, 351] width 31 height 10
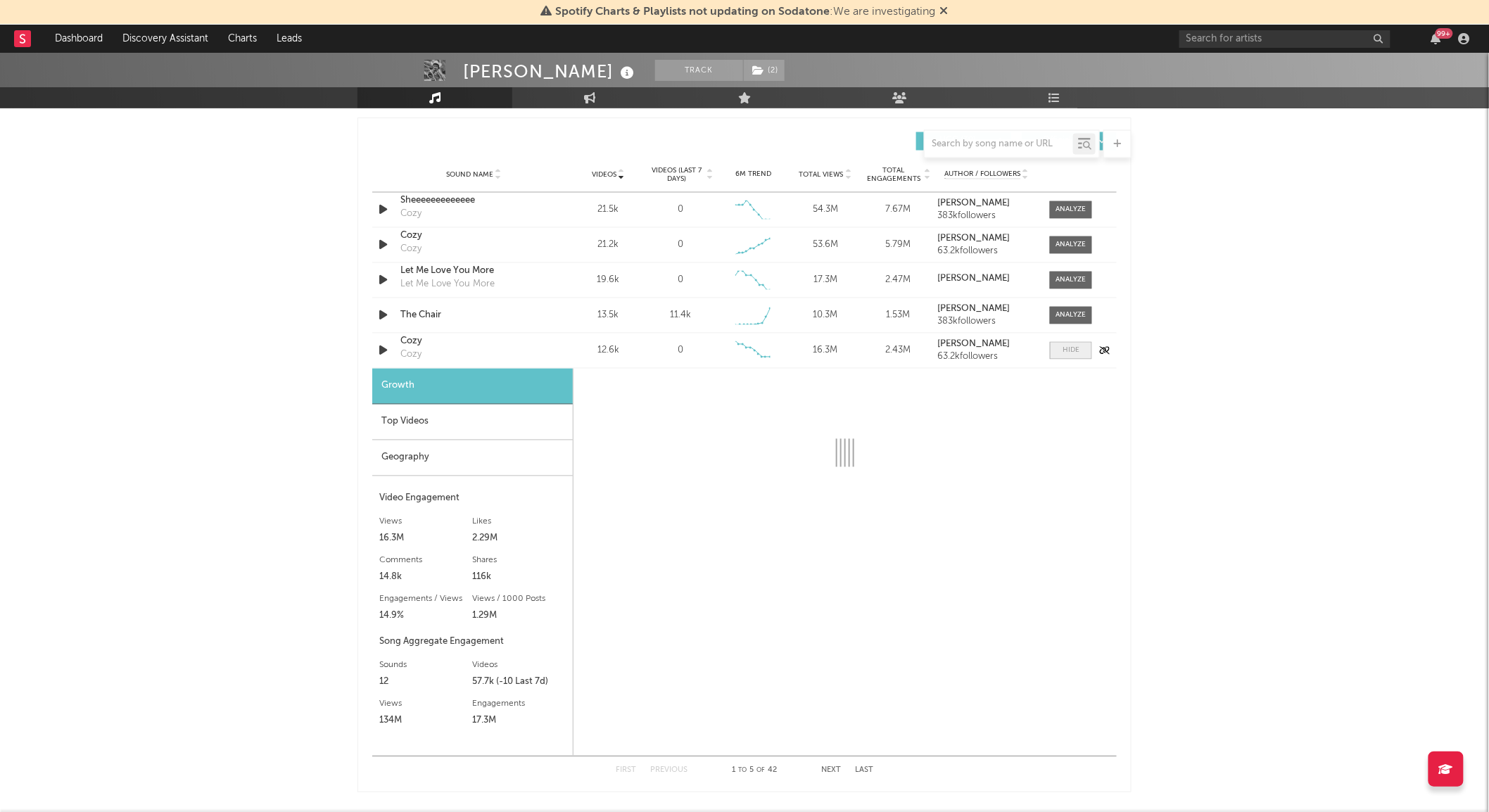
click at [1068, 353] on div at bounding box center [1071, 350] width 17 height 10
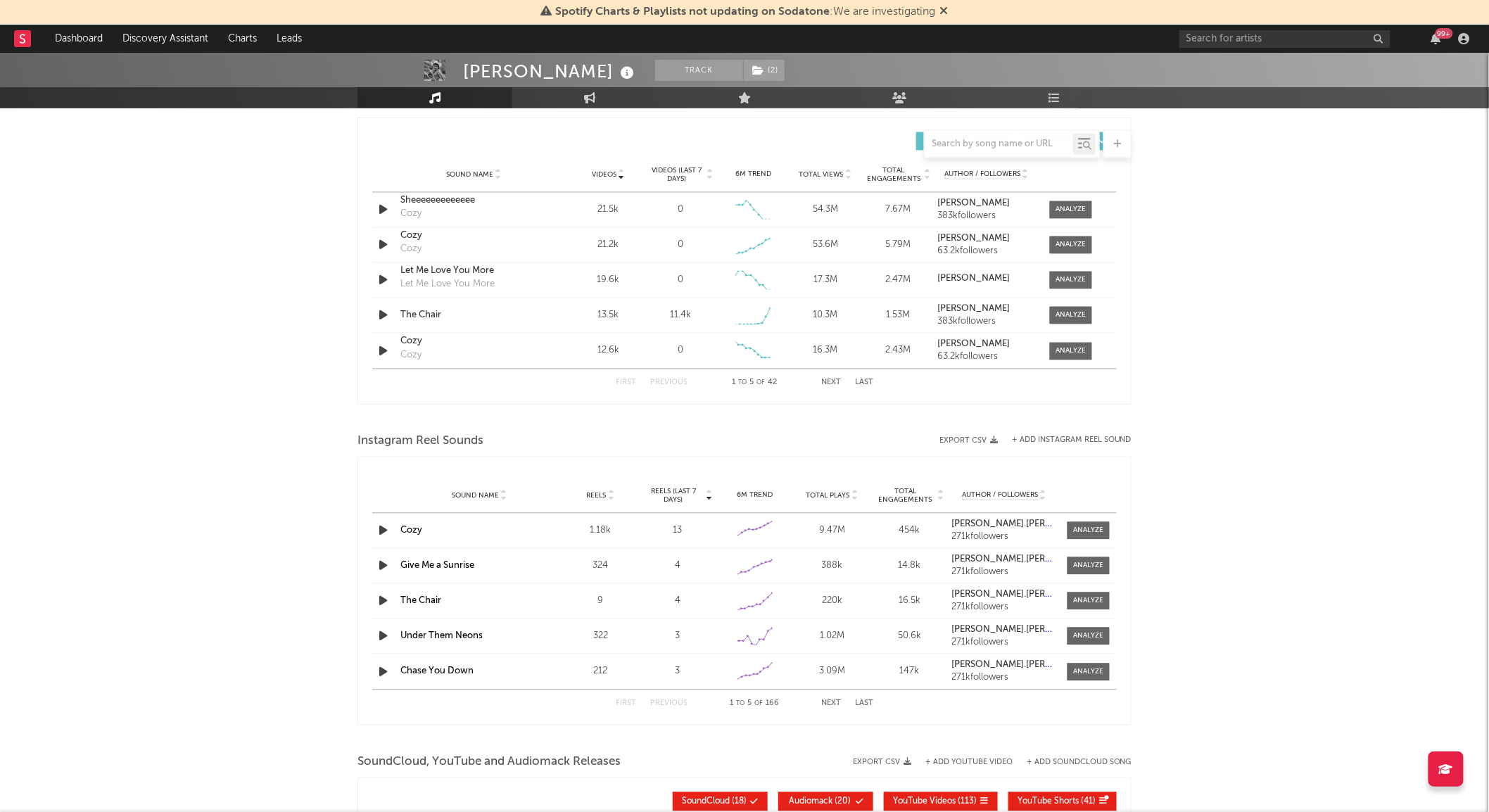
click at [836, 380] on button "Next" at bounding box center [831, 382] width 20 height 8
click at [655, 382] on button "Previous" at bounding box center [669, 382] width 37 height 8
click at [1065, 250] on div at bounding box center [1072, 245] width 31 height 10
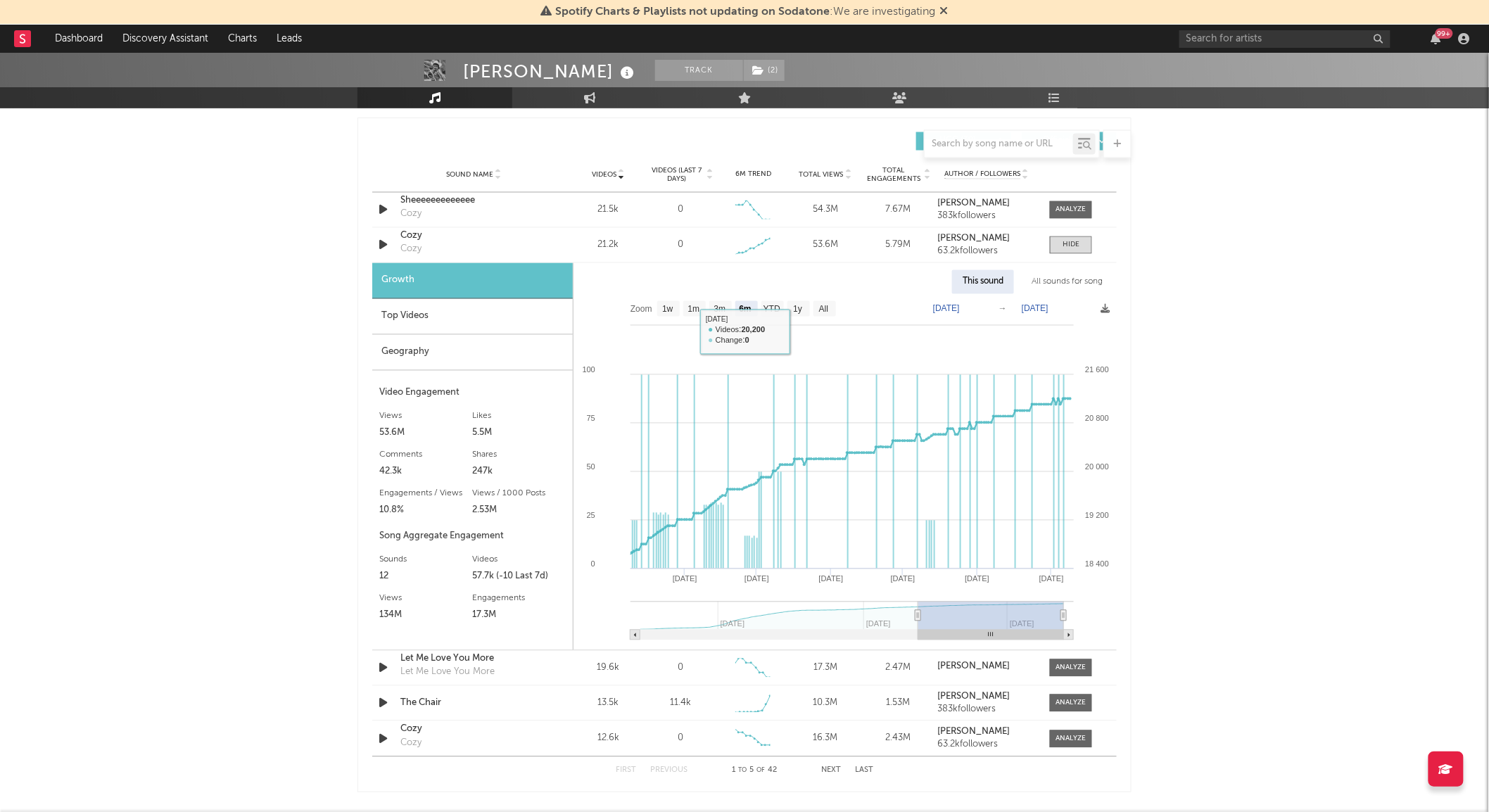
click at [827, 304] on text "All" at bounding box center [823, 309] width 9 height 10
select select "All"
type input "[DATE]"
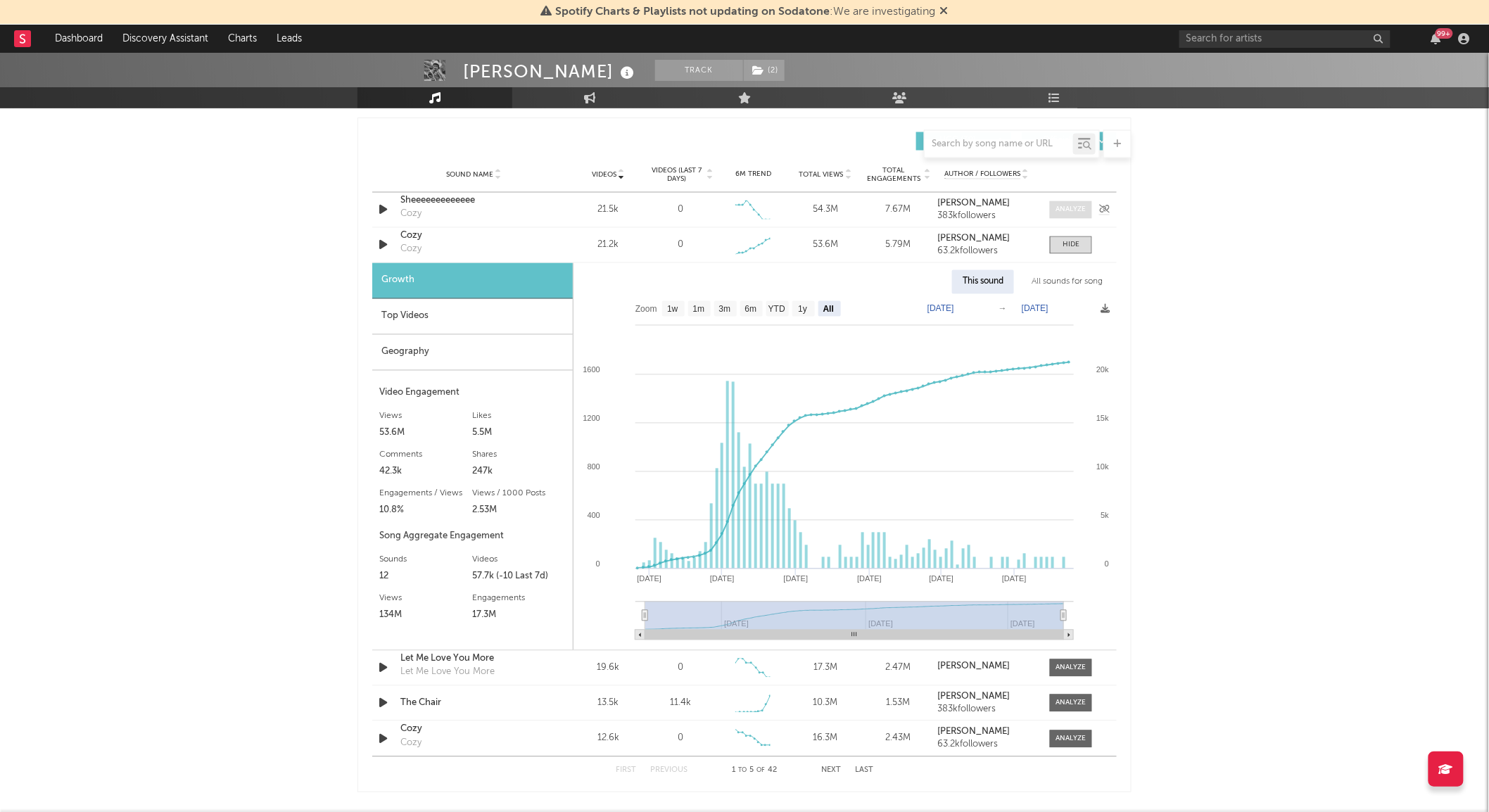
click at [1062, 213] on div at bounding box center [1072, 210] width 31 height 10
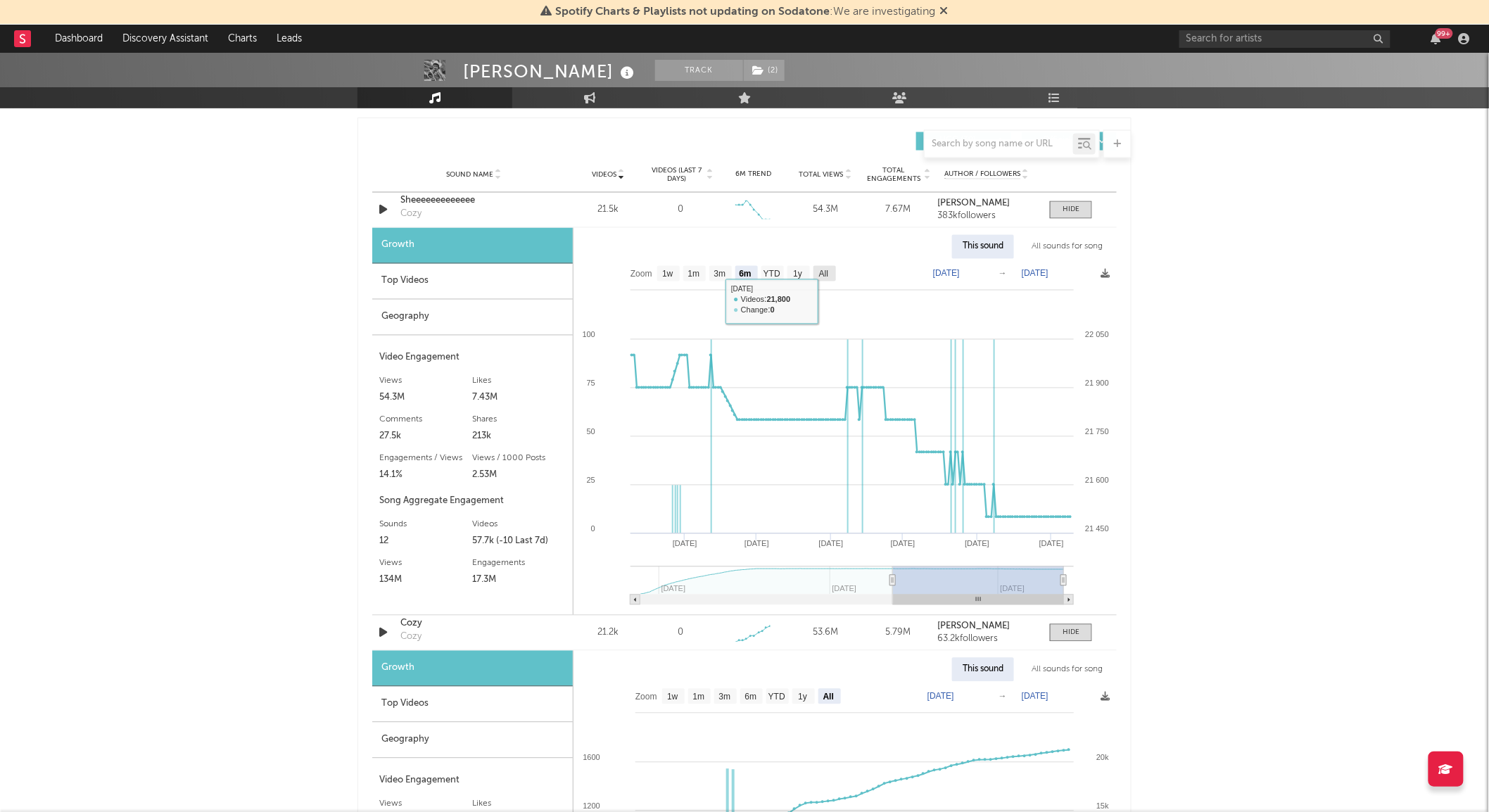
click at [825, 279] on text "All" at bounding box center [823, 275] width 9 height 10
select select "All"
type input "[DATE]"
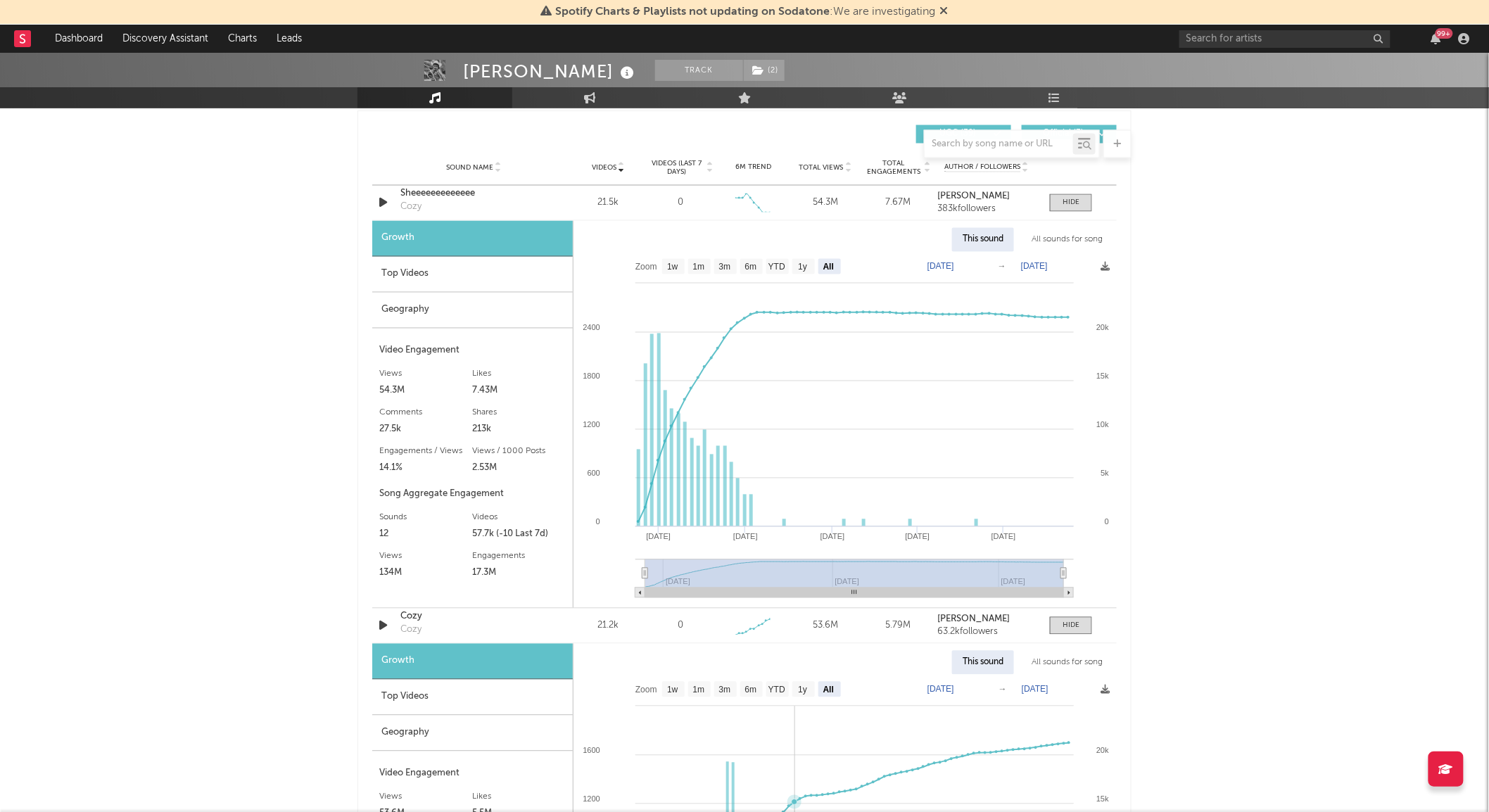
scroll to position [987, 0]
click at [1065, 623] on div at bounding box center [1071, 625] width 17 height 10
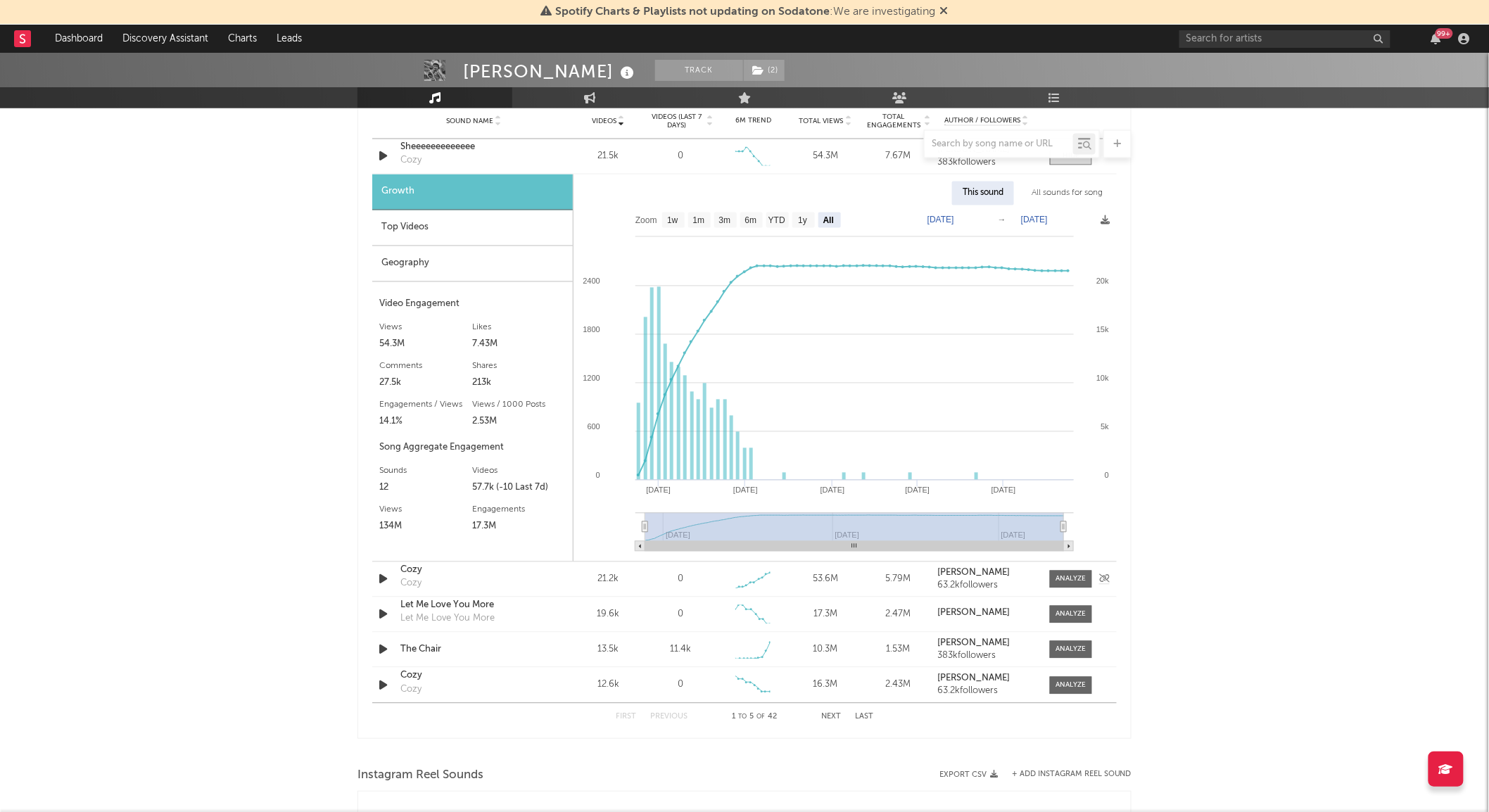
scroll to position [1043, 0]
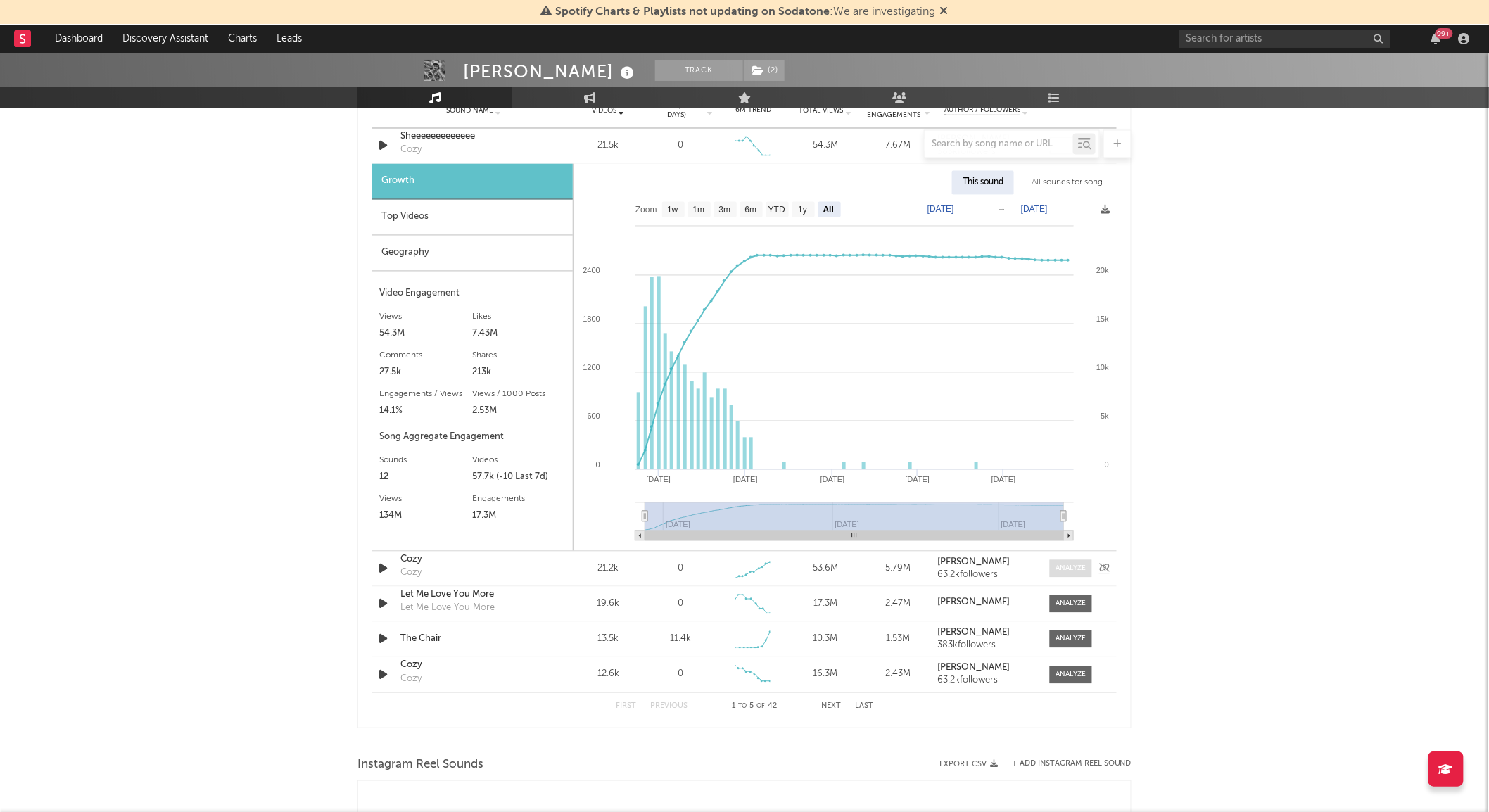
click at [1062, 573] on div at bounding box center [1072, 569] width 31 height 10
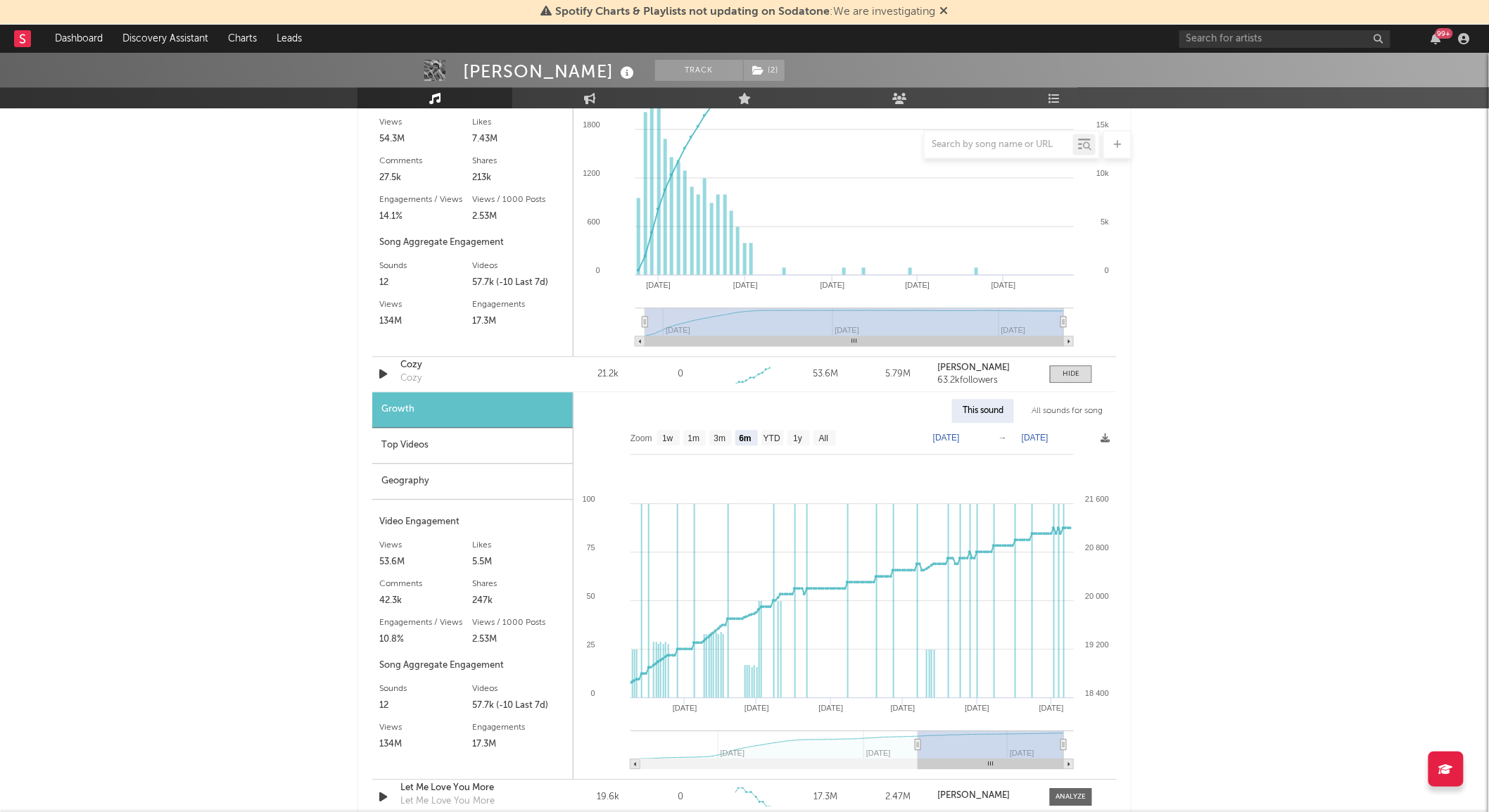
scroll to position [1238, 0]
click at [823, 439] on text "All" at bounding box center [823, 437] width 9 height 10
select select "All"
type input "[DATE]"
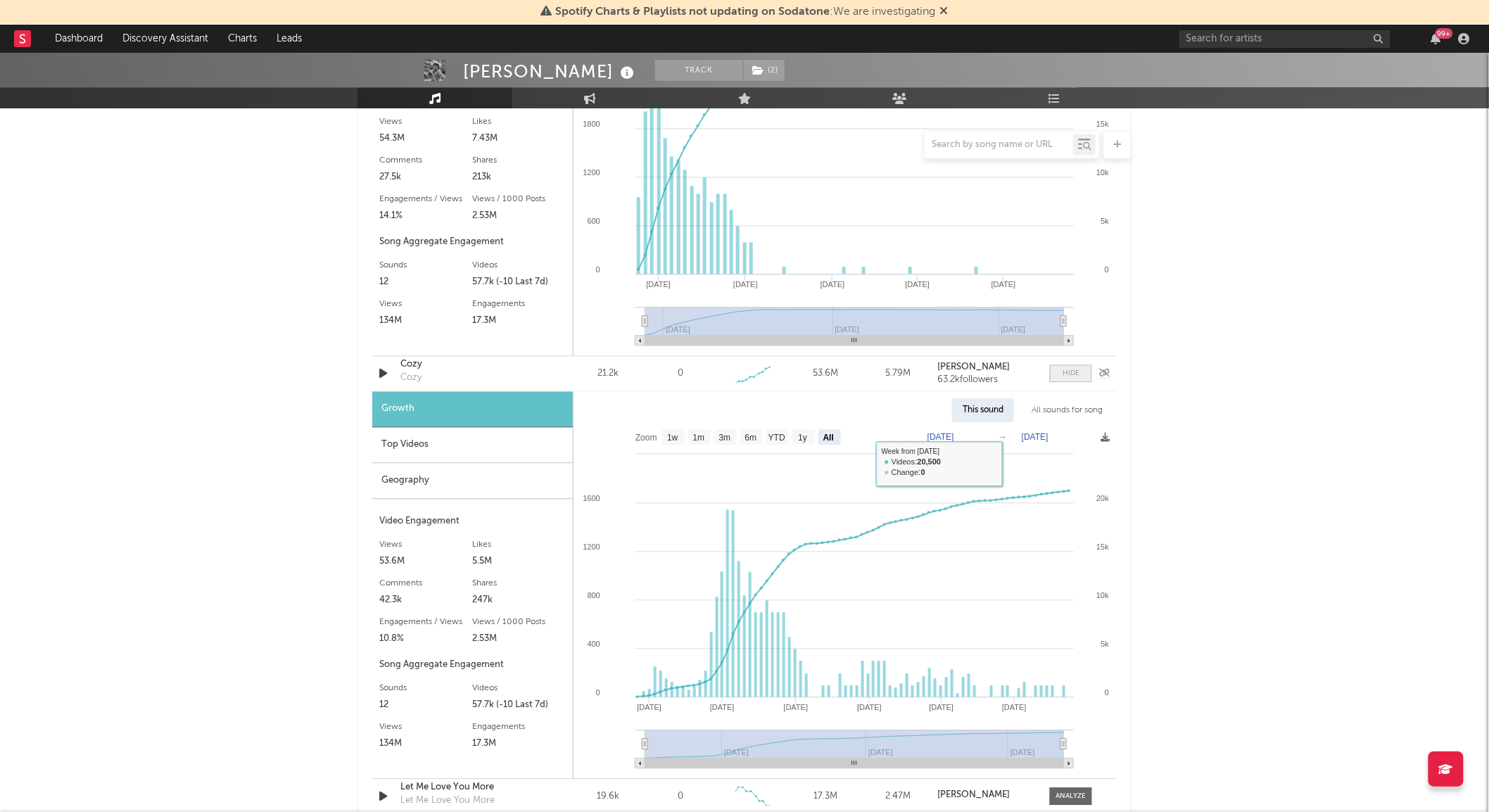
click at [1070, 378] on span at bounding box center [1071, 373] width 42 height 18
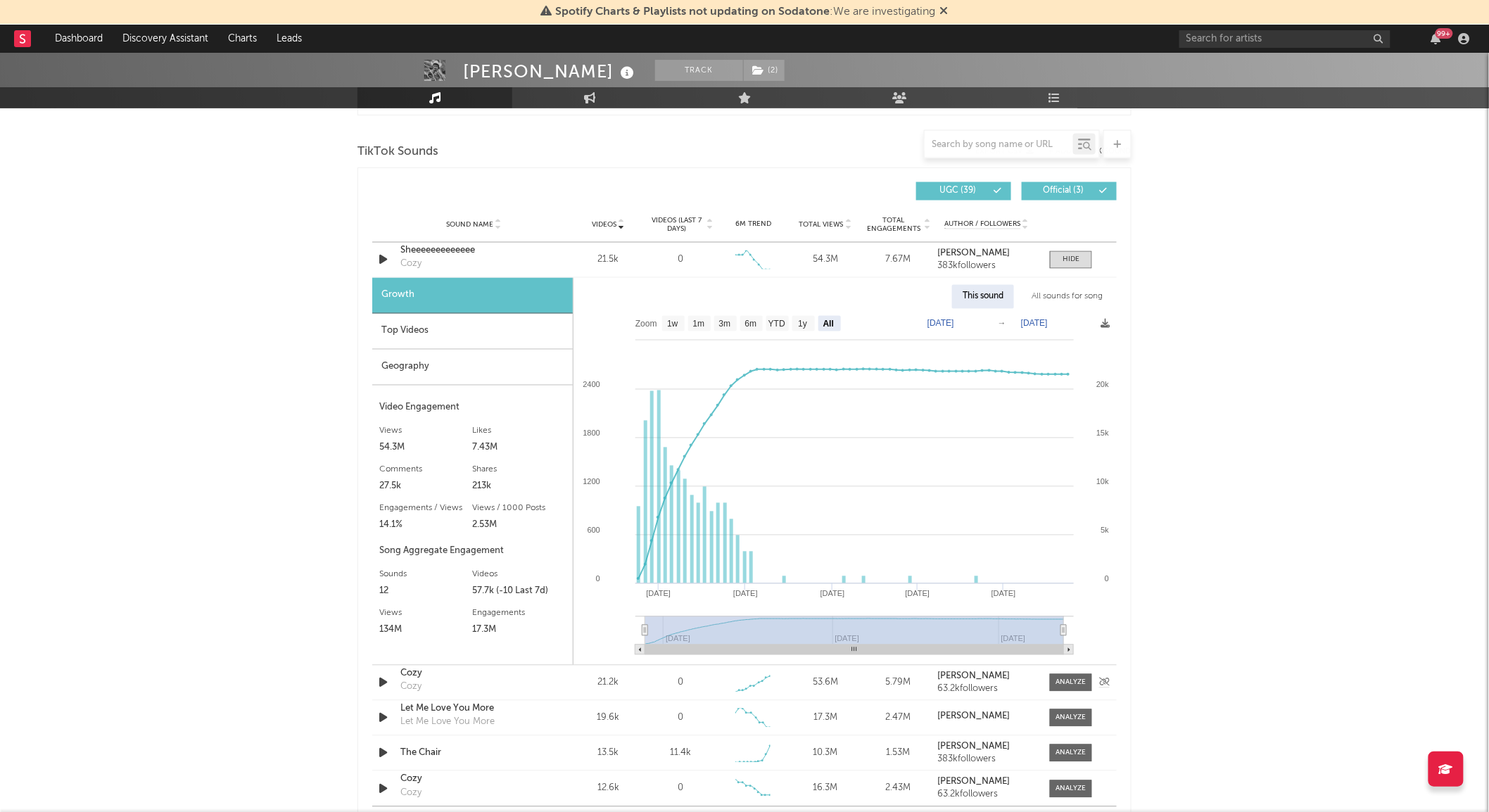
scroll to position [926, 0]
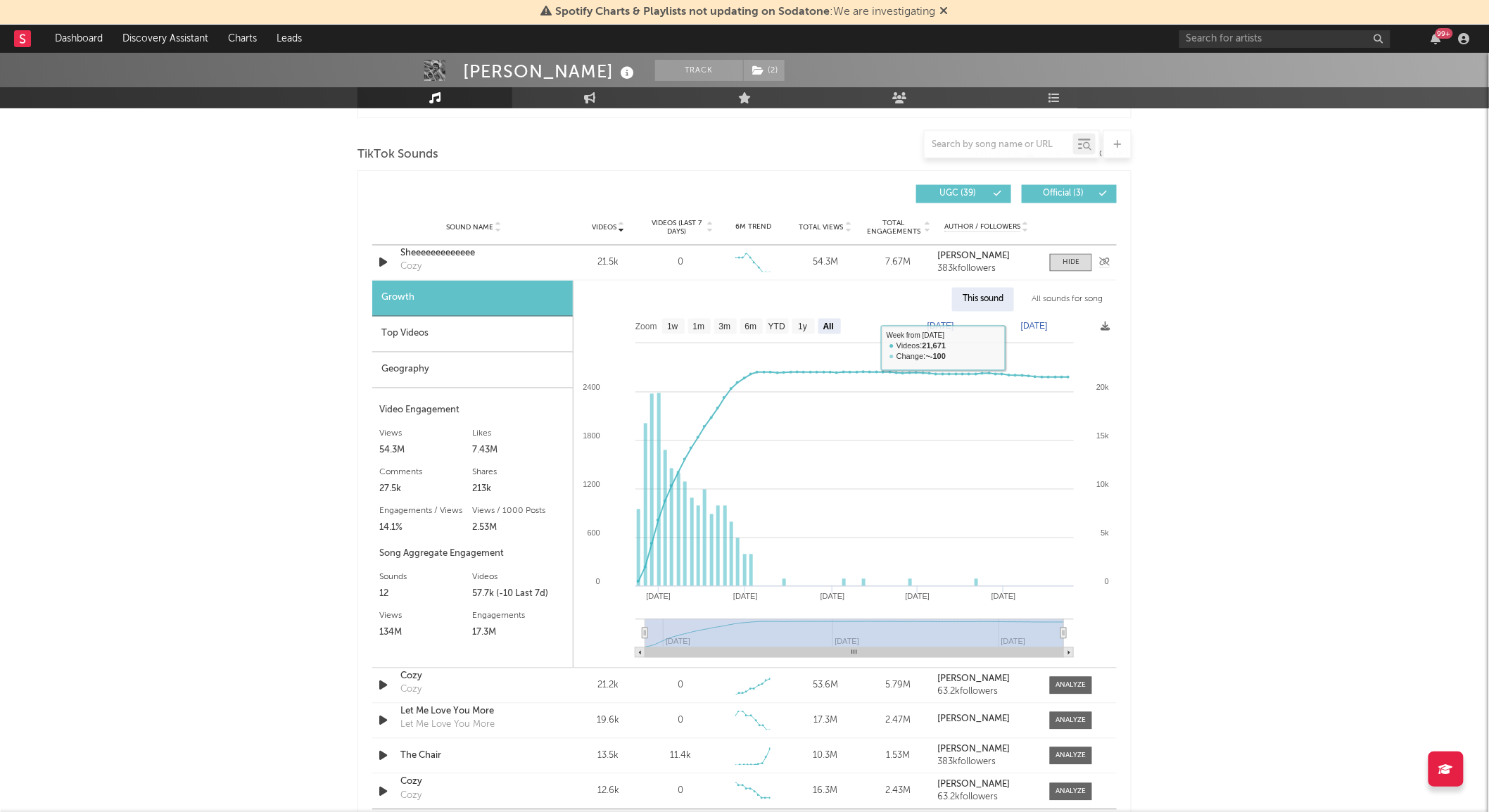
click at [1069, 251] on div "Sound Name Sheeeeeeeeeeeee Cozy Videos 21.5k Videos (last 7 days) 0 Weekly Grow…" at bounding box center [744, 263] width 744 height 35
click at [1070, 262] on div at bounding box center [1071, 263] width 17 height 10
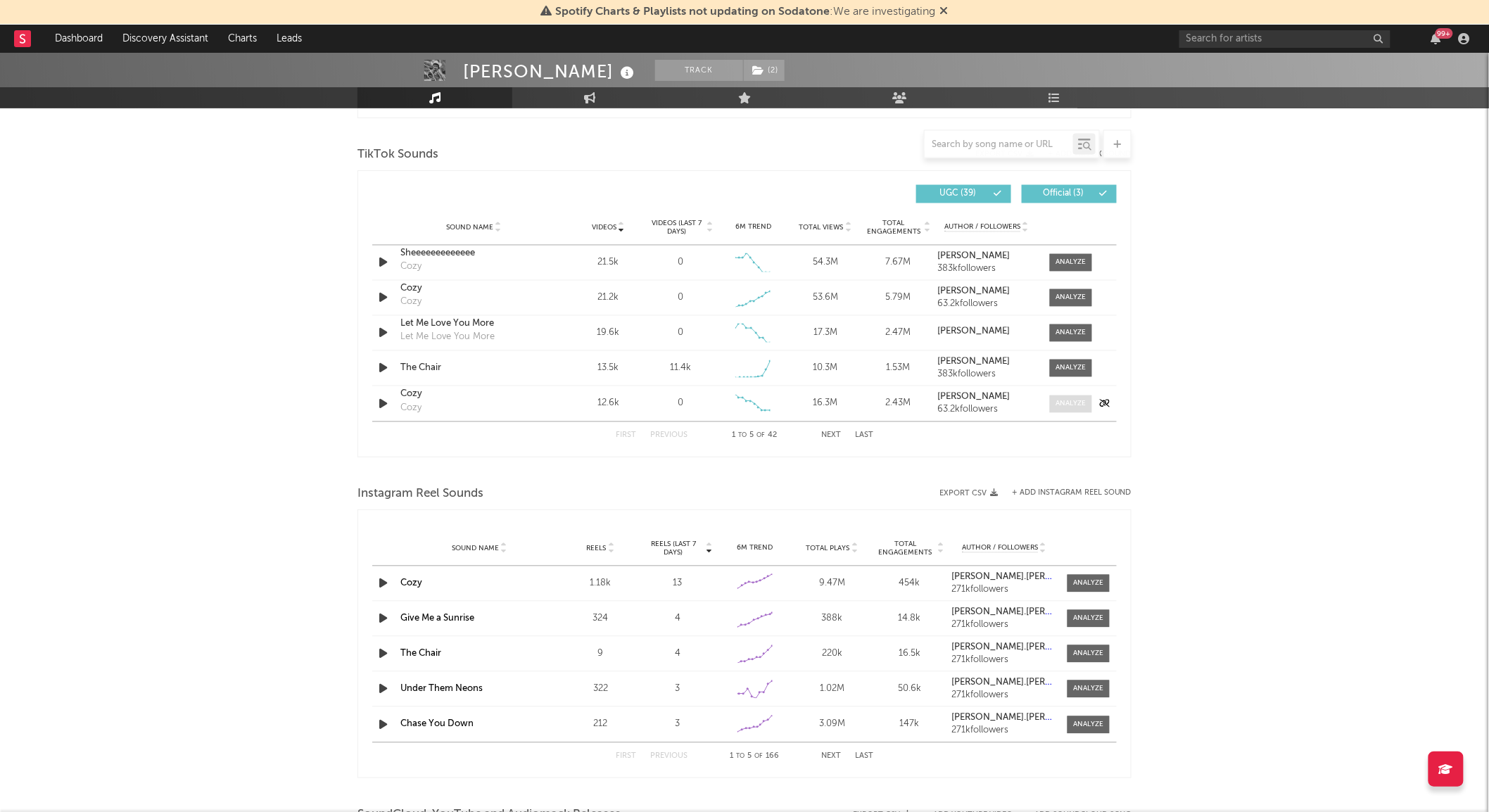
click at [1069, 407] on div at bounding box center [1072, 404] width 31 height 10
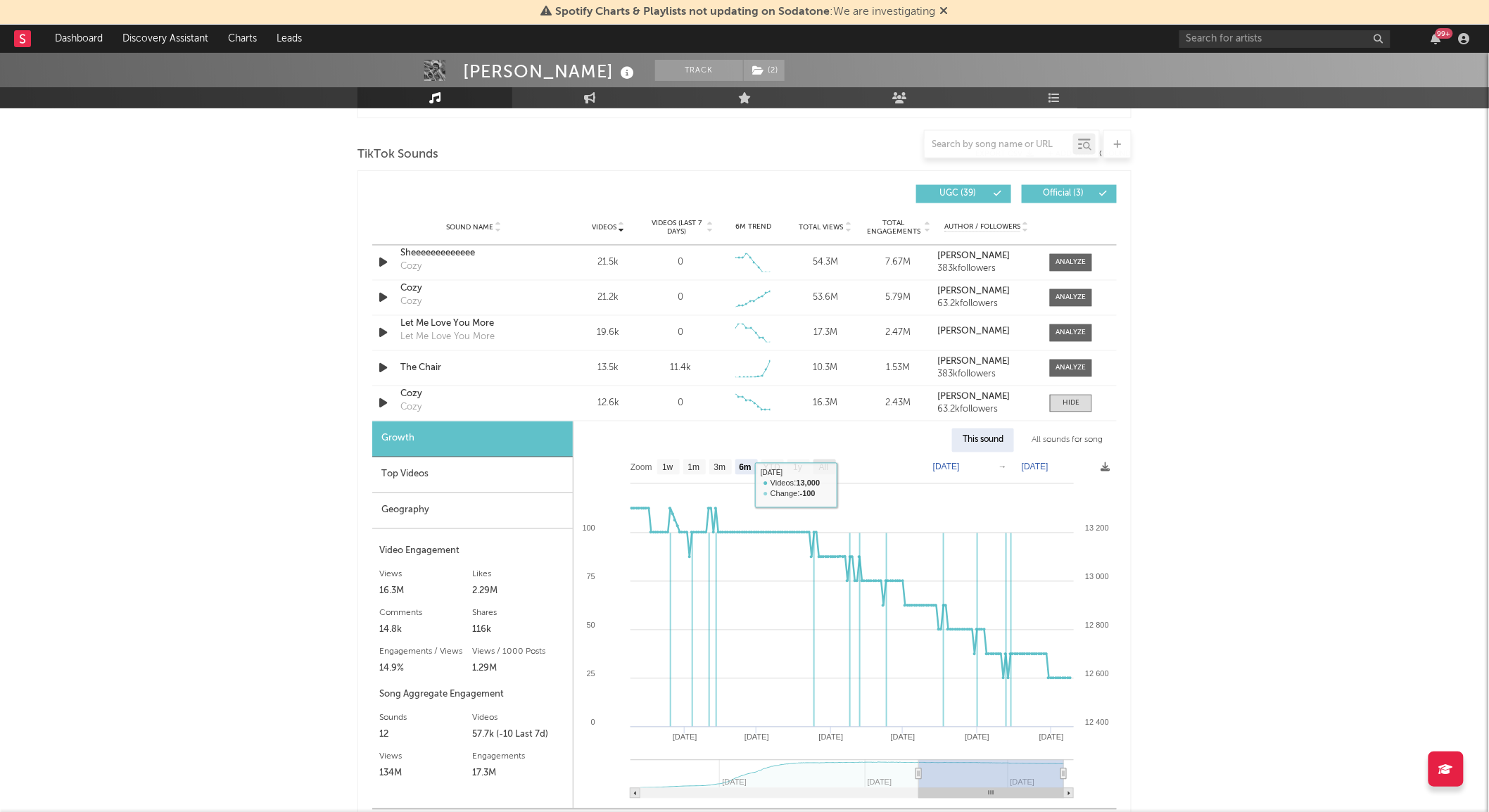
click at [825, 472] on text "All" at bounding box center [823, 468] width 9 height 10
select select "All"
type input "[DATE]"
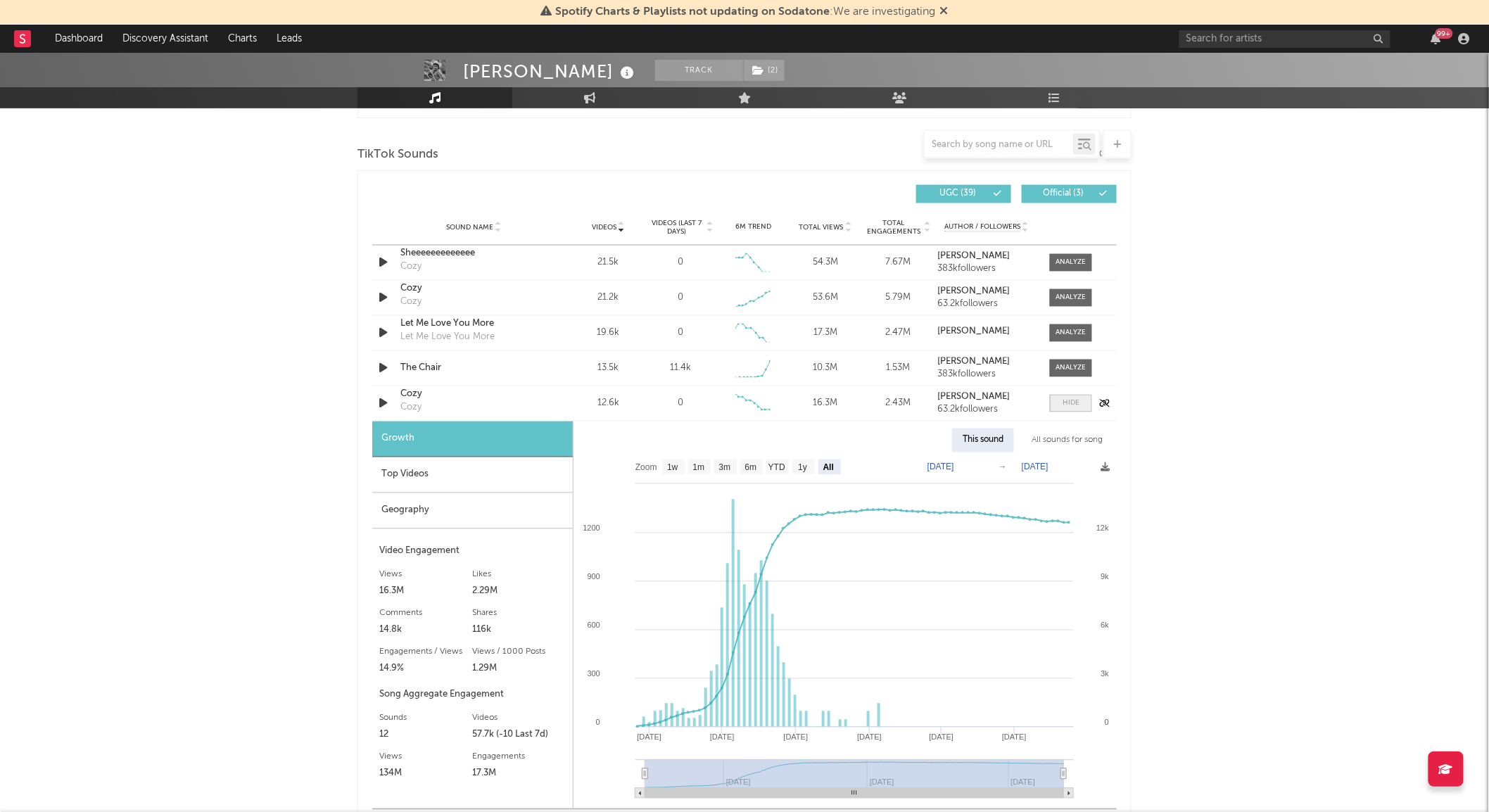
click at [1057, 408] on span at bounding box center [1071, 403] width 42 height 18
